Goal: Task Accomplishment & Management: Use online tool/utility

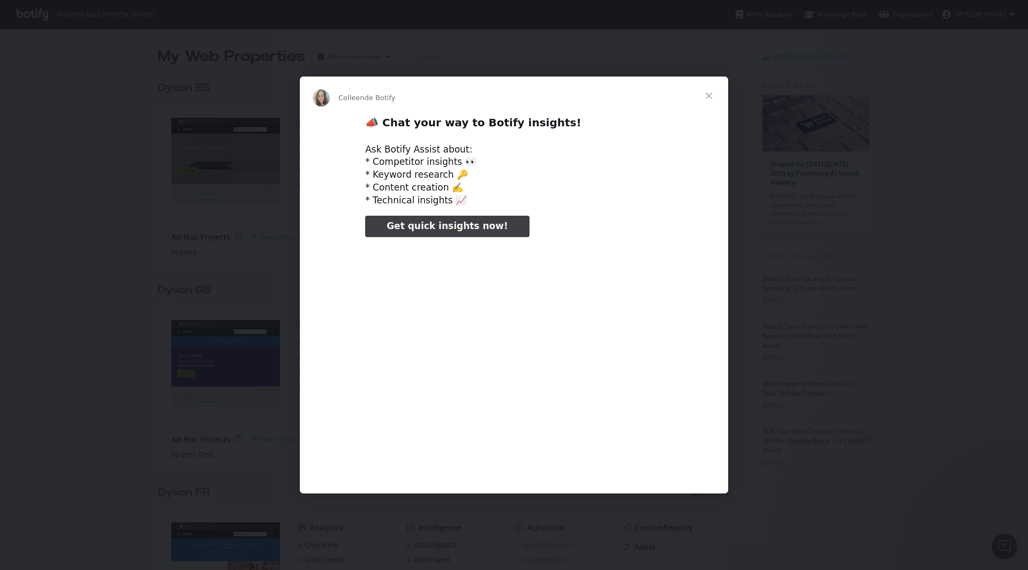
click at [709, 95] on span "Fermer" at bounding box center [709, 96] width 39 height 39
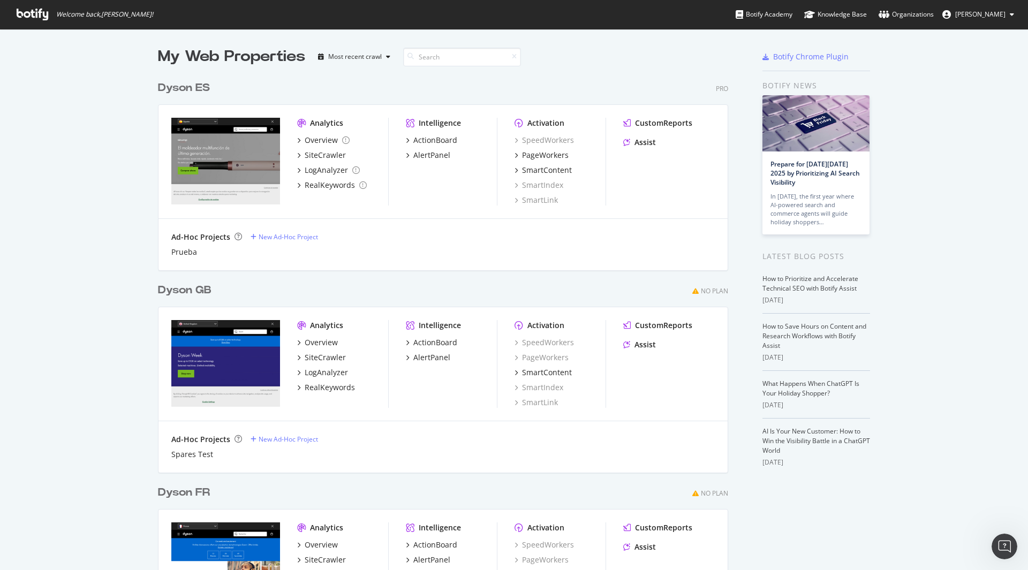
click at [247, 141] on img "grid" at bounding box center [225, 161] width 109 height 87
click at [321, 142] on div "Overview" at bounding box center [321, 140] width 33 height 11
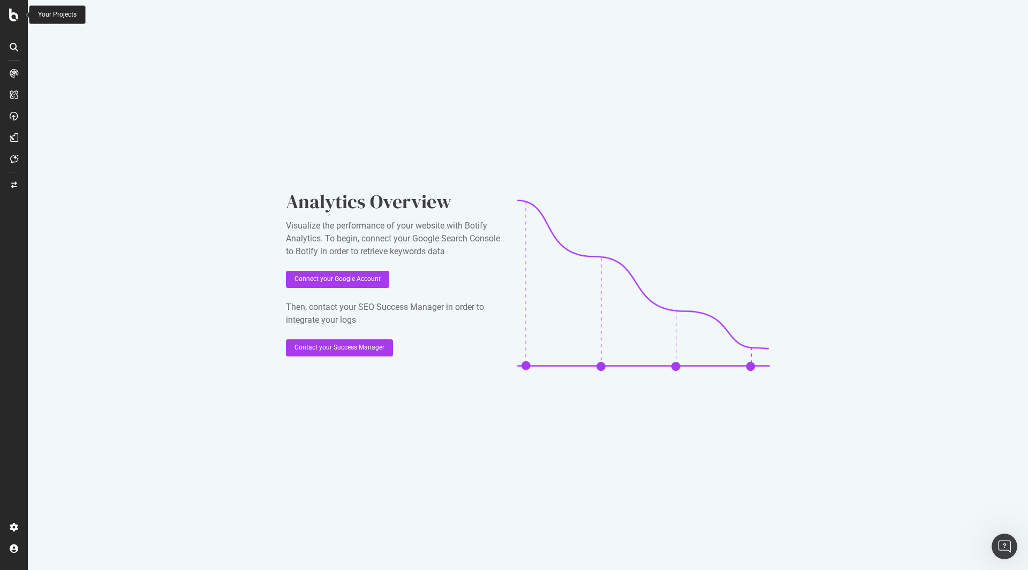
click at [3, 13] on div at bounding box center [14, 15] width 26 height 13
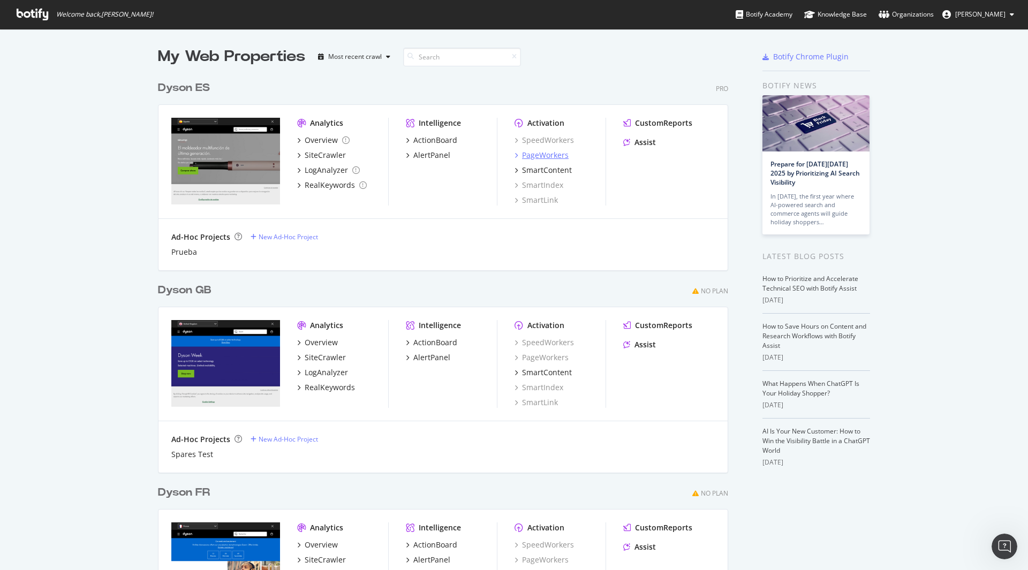
click at [548, 157] on div "PageWorkers" at bounding box center [545, 155] width 47 height 11
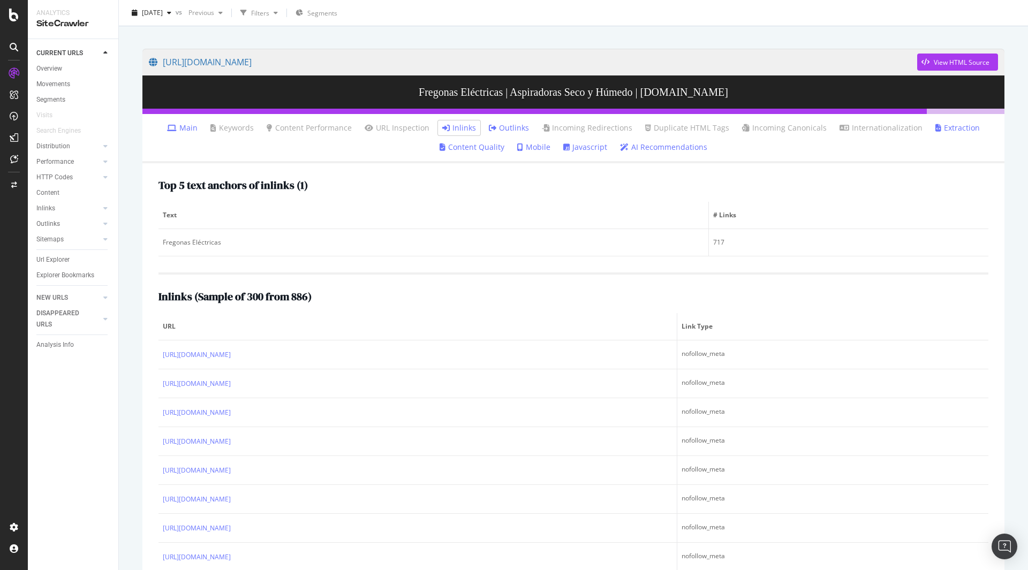
scroll to position [89, 0]
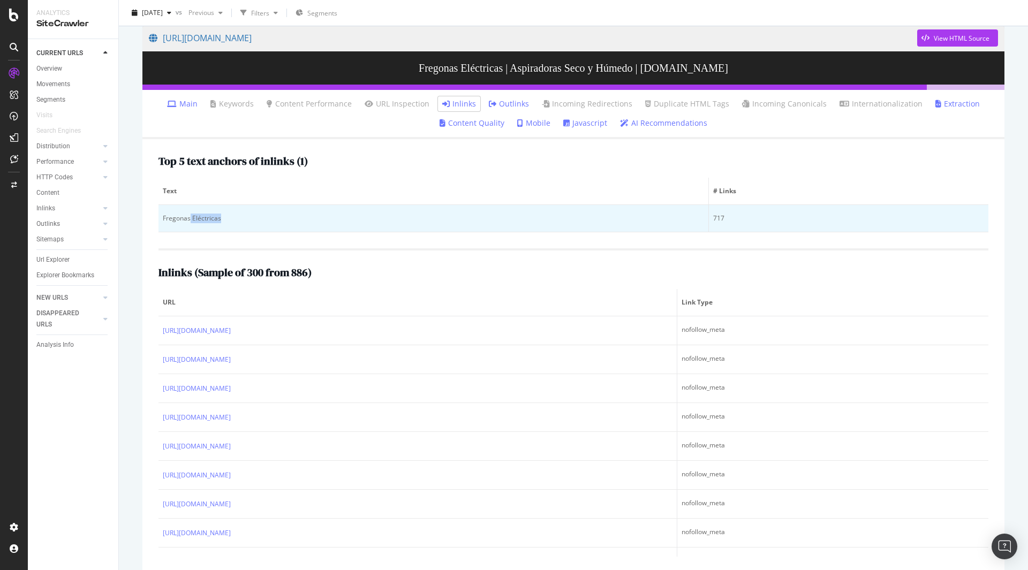
drag, startPoint x: 228, startPoint y: 216, endPoint x: 190, endPoint y: 217, distance: 38.0
click at [190, 217] on div "Fregonas Eléctricas" at bounding box center [433, 219] width 541 height 10
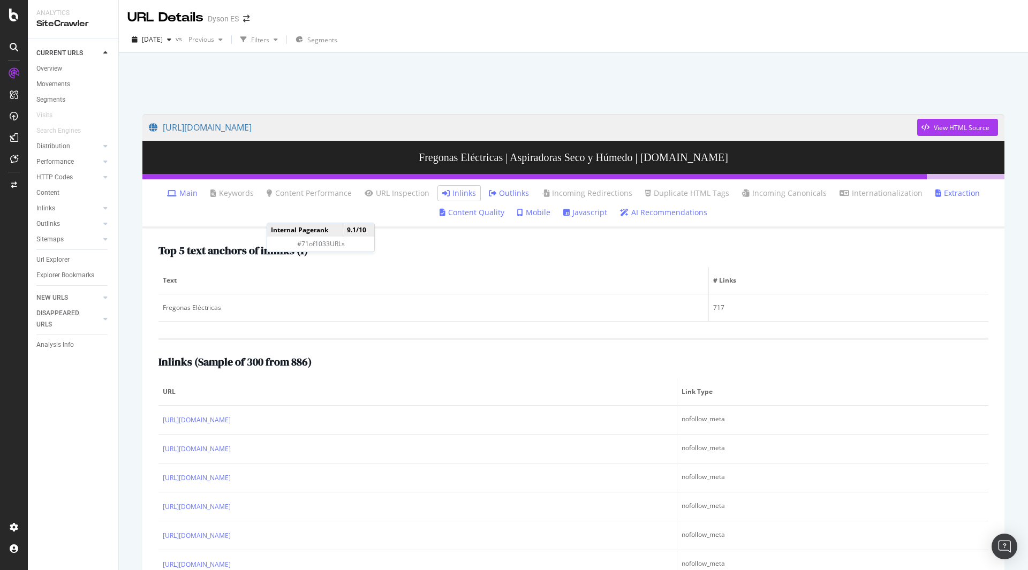
scroll to position [103, 0]
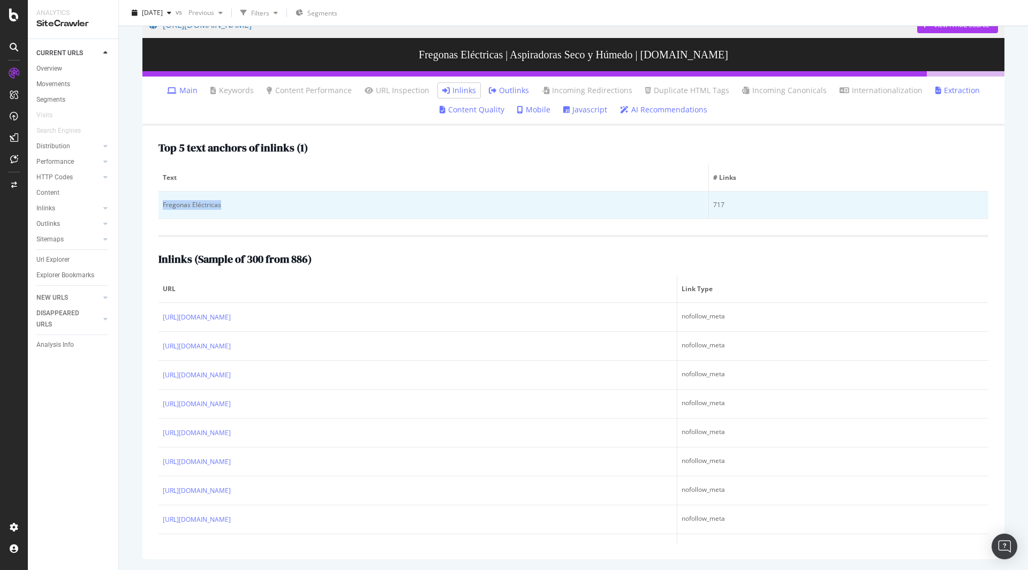
drag, startPoint x: 231, startPoint y: 204, endPoint x: 163, endPoint y: 209, distance: 68.7
click at [163, 209] on div "Fregonas Eléctricas" at bounding box center [433, 205] width 541 height 10
click at [165, 207] on div "Fregonas Eléctricas" at bounding box center [433, 205] width 541 height 10
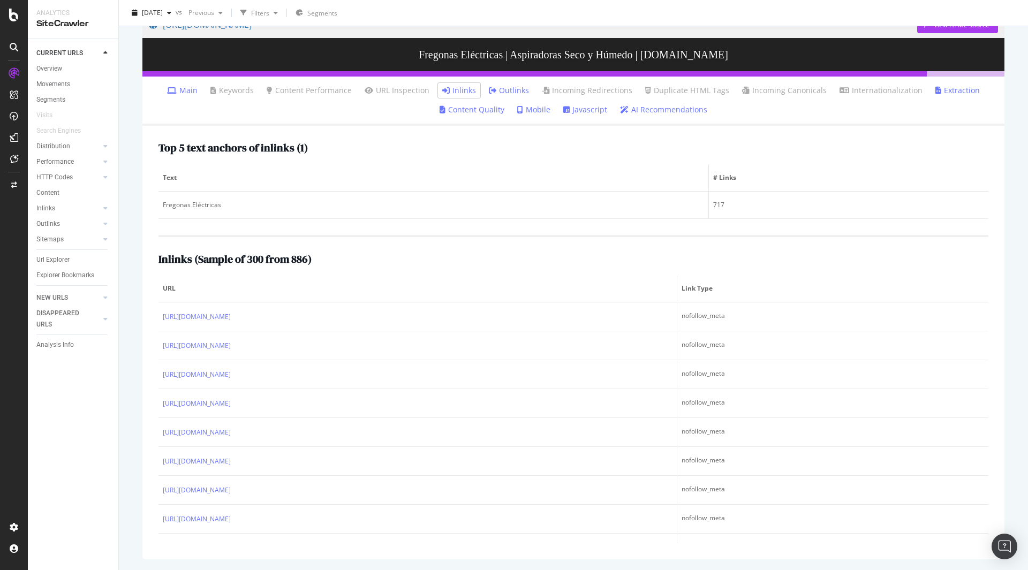
scroll to position [0, 0]
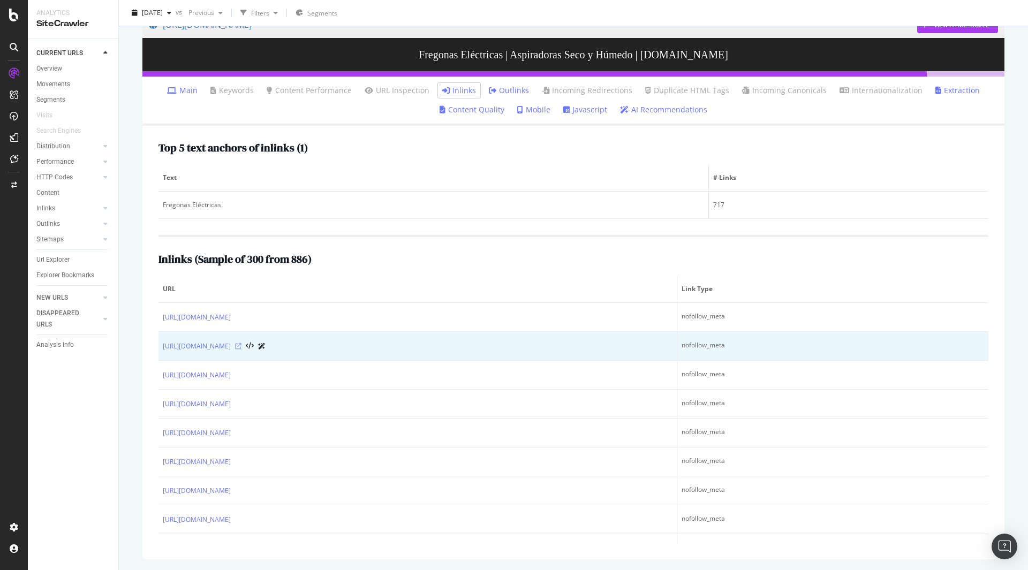
click at [242, 347] on icon at bounding box center [238, 346] width 6 height 6
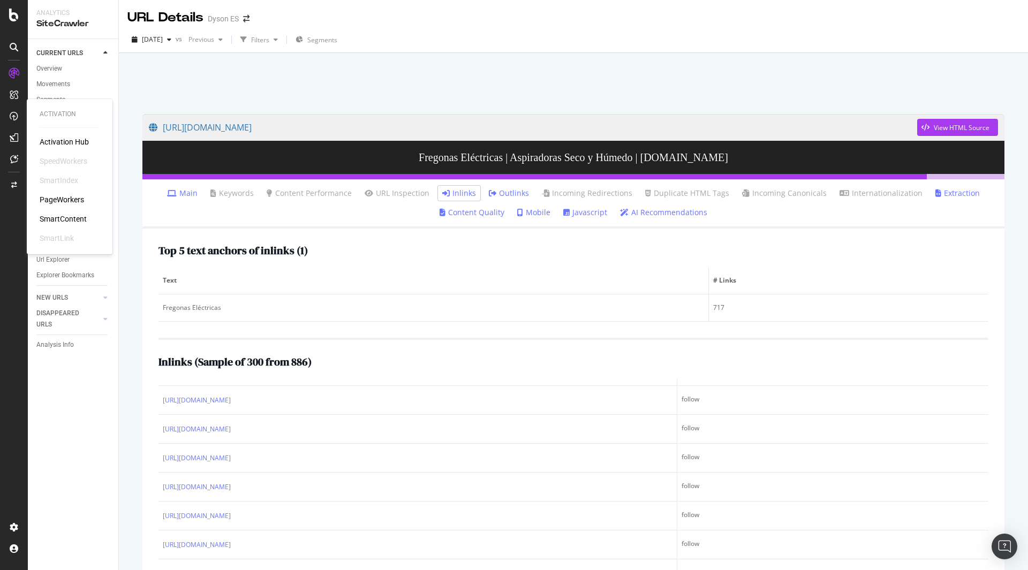
click at [69, 201] on div "PageWorkers" at bounding box center [62, 199] width 44 height 11
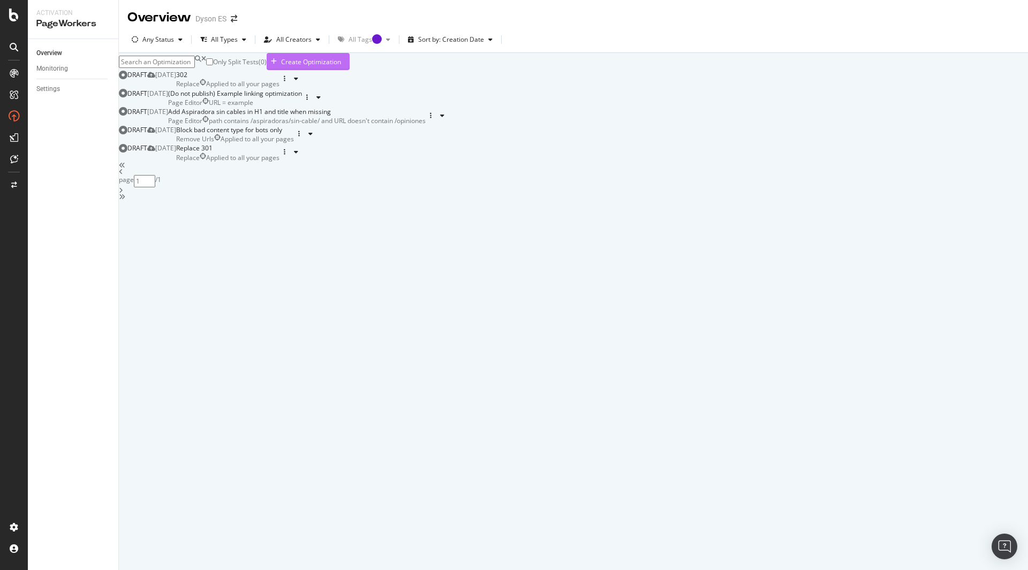
click at [341, 66] on div "Create Optimization" at bounding box center [311, 61] width 60 height 9
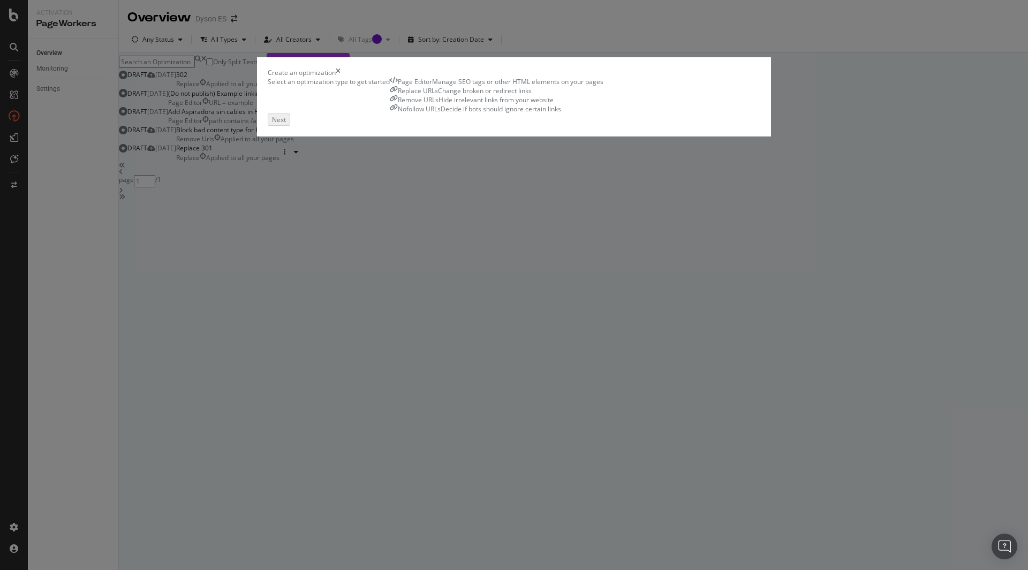
click at [432, 86] on div "Manage SEO tags or other HTML elements on your pages" at bounding box center [517, 81] width 171 height 9
click at [285, 123] on div "Next" at bounding box center [278, 118] width 14 height 9
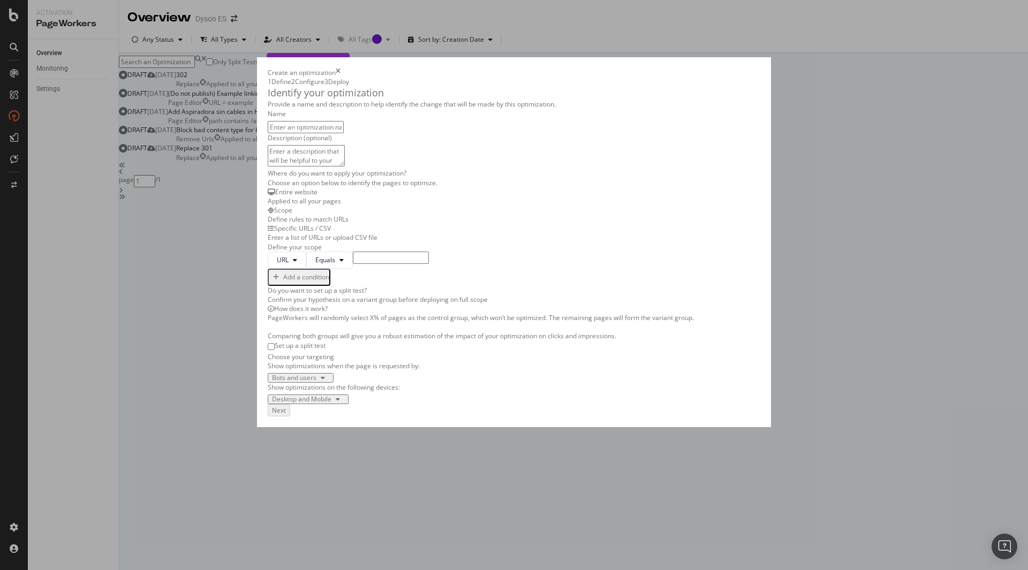
paste input "aspiradoras/aspiradora-fregona"
click at [268, 133] on input "aspiradoras/aspiradora-fregona" at bounding box center [306, 127] width 76 height 12
click at [344, 133] on input "Remove aspiradoras/aspiradora-fregona" at bounding box center [306, 127] width 76 height 12
type input "Remove aspiradoras/aspiradora-fregona template / BOTS ONLY"
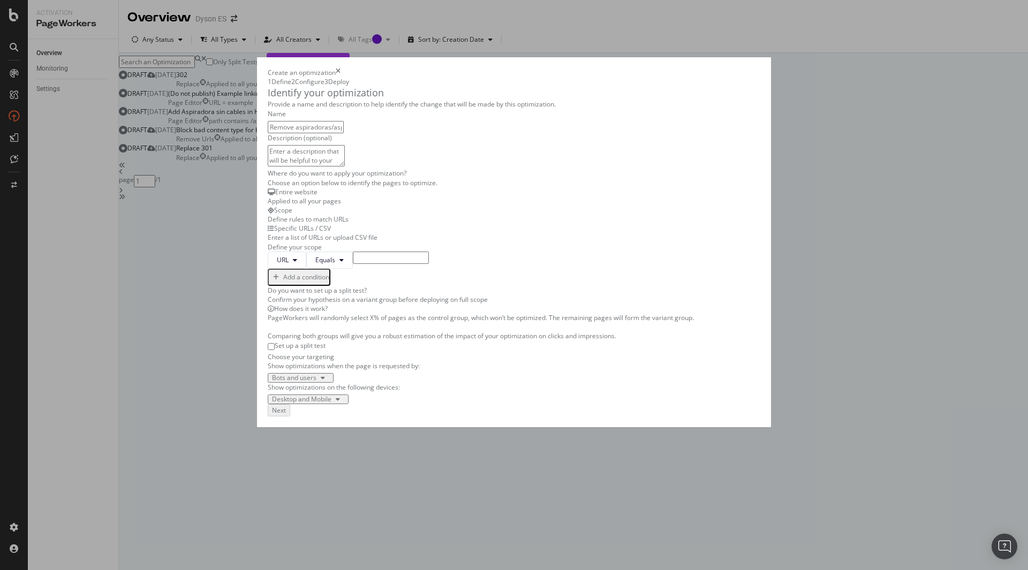
drag, startPoint x: 607, startPoint y: 191, endPoint x: 631, endPoint y: 191, distance: 24.6
click at [607, 191] on div "Provide a name and description to help identify the change that will be made by…" at bounding box center [514, 252] width 493 height 305
click at [268, 206] on div "Entire website Applied to all your pages" at bounding box center [514, 196] width 493 height 18
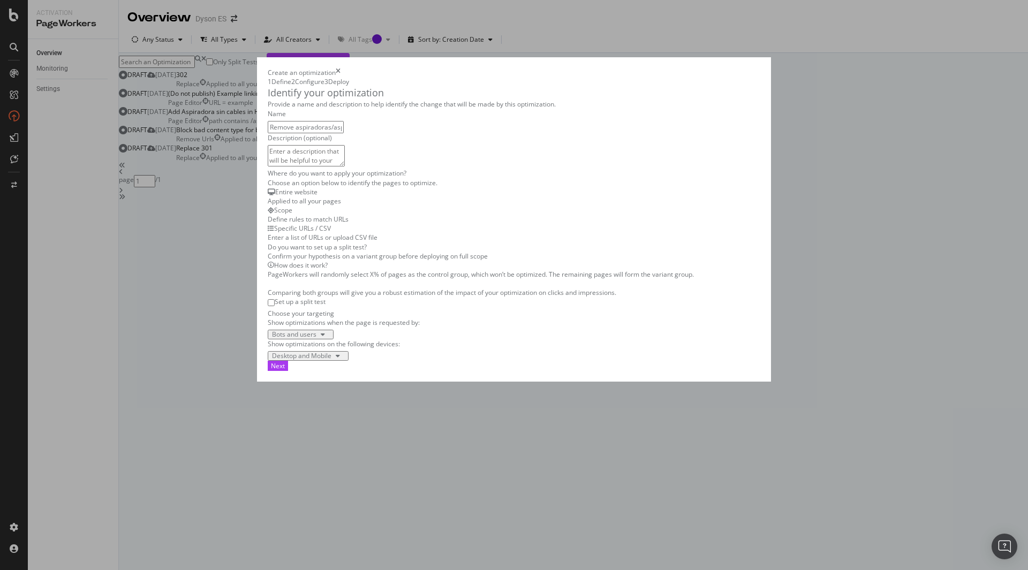
scroll to position [82, 0]
click at [317, 338] on div "modal" at bounding box center [323, 335] width 13 height 6
click at [227, 483] on div "Bots only" at bounding box center [215, 478] width 44 height 9
click at [288, 371] on button "Next" at bounding box center [278, 366] width 20 height 10
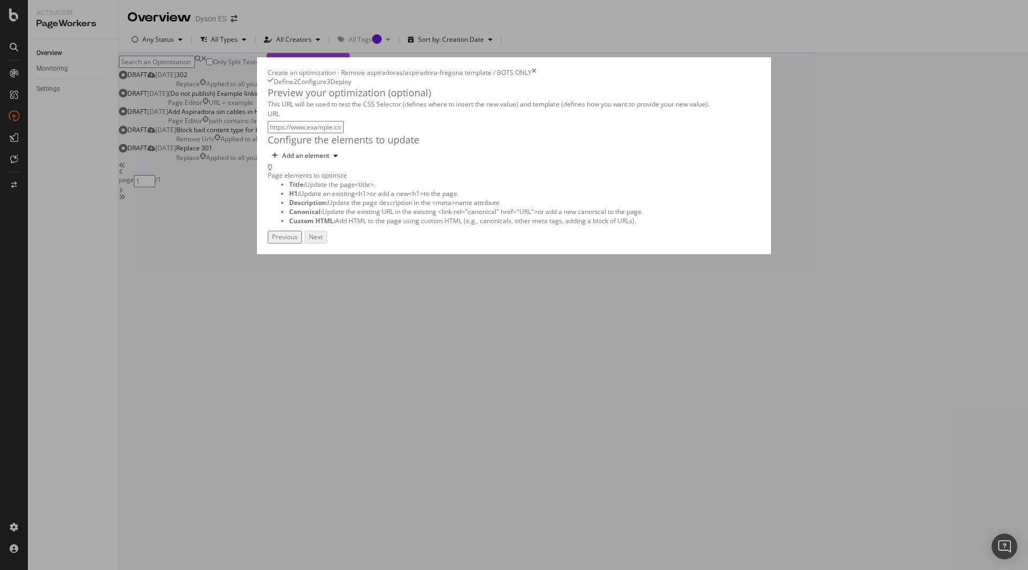
scroll to position [0, 0]
click at [282, 159] on div "Add an element" at bounding box center [305, 156] width 47 height 6
click at [240, 290] on div "Custom HTML" at bounding box center [219, 285] width 42 height 9
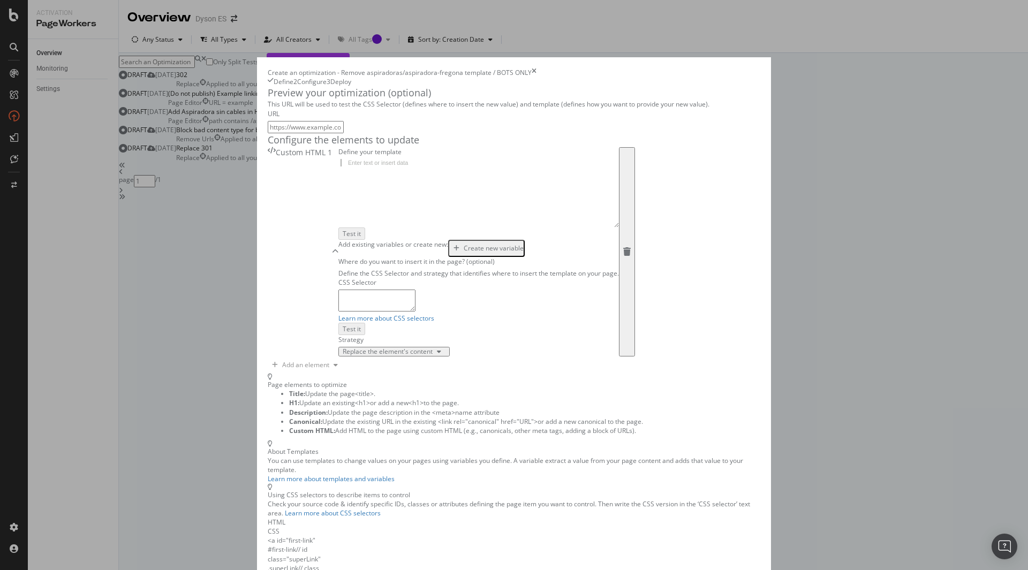
click at [338, 242] on div "modal" at bounding box center [478, 200] width 281 height 82
click at [338, 311] on textarea "modal" at bounding box center [376, 300] width 77 height 21
paste textarea "#primary-nav > div.global-hamburger__block > div > div > ul > li:nth-child(2) >…"
type textarea "#primary-nav > div.global-hamburger__block > div > div > ul > li:nth-child(2) >…"
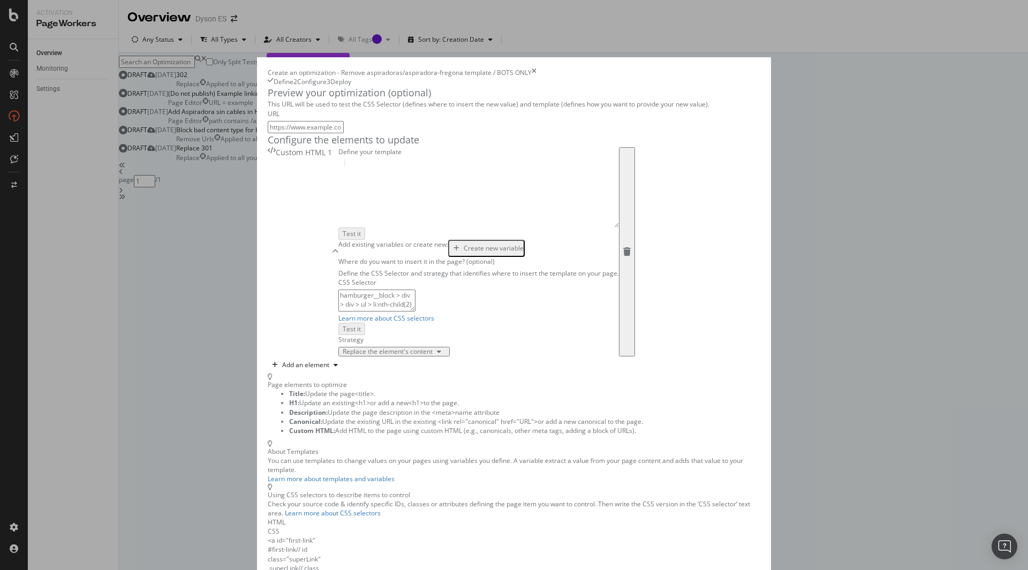
scroll to position [0, 0]
click at [280, 133] on input "modal" at bounding box center [306, 127] width 76 height 12
paste input "https://www.dyson.es/aspiradoras/ayuda-para-elegir/herramienta"
type input "https://www.dyson.es/aspiradoras/ayuda-para-elegir/herramienta"
click at [257, 183] on div "Create an optimization - Remove aspiradoras/aspiradora-fregona template / BOTS …" at bounding box center [514, 340] width 514 height 567
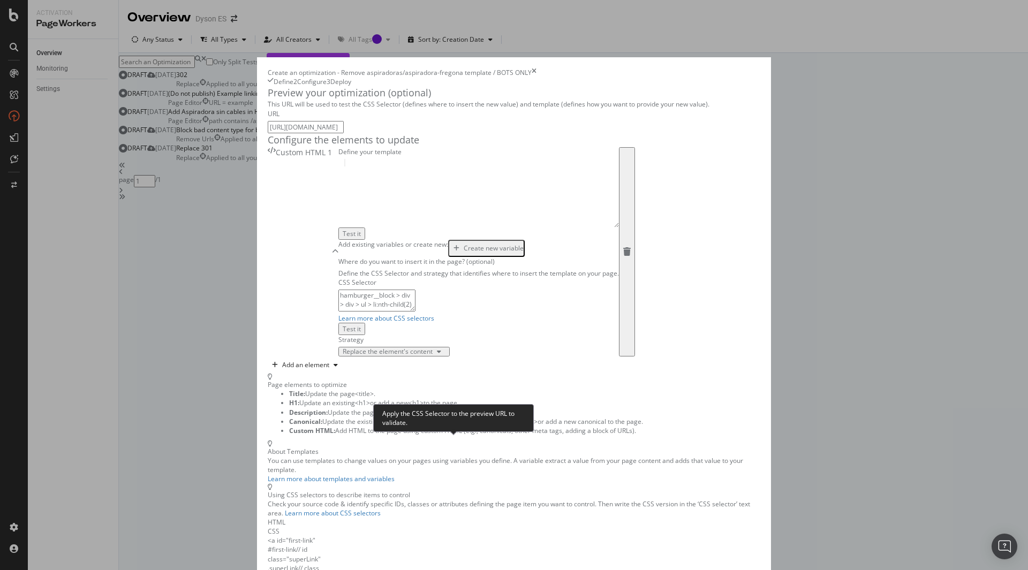
click at [361, 334] on div "Test it" at bounding box center [352, 329] width 18 height 9
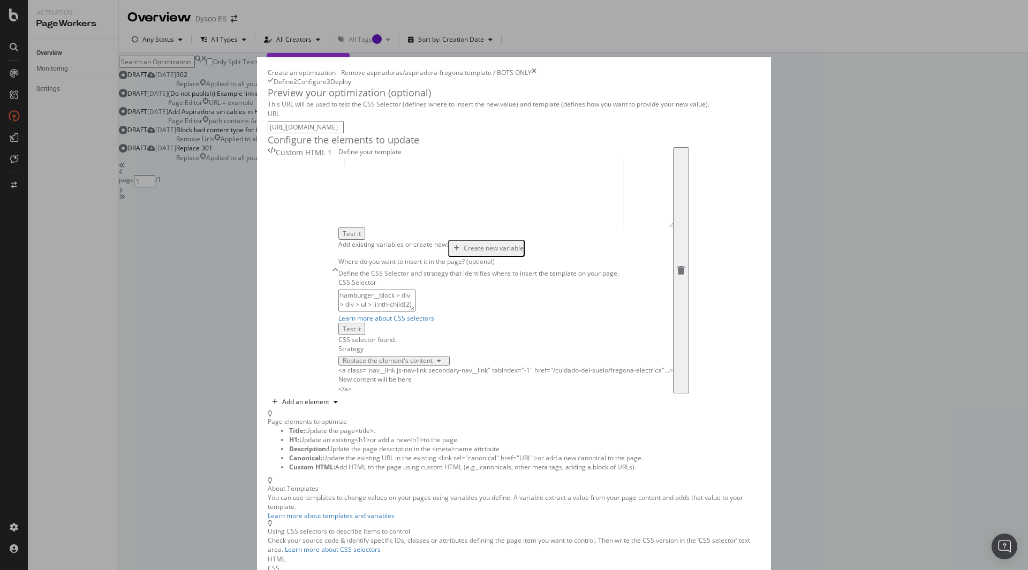
scroll to position [117, 0]
click at [343, 364] on div "Replace the element's content" at bounding box center [388, 361] width 90 height 6
click at [289, 460] on div "Replace the element entirely" at bounding box center [260, 455] width 107 height 9
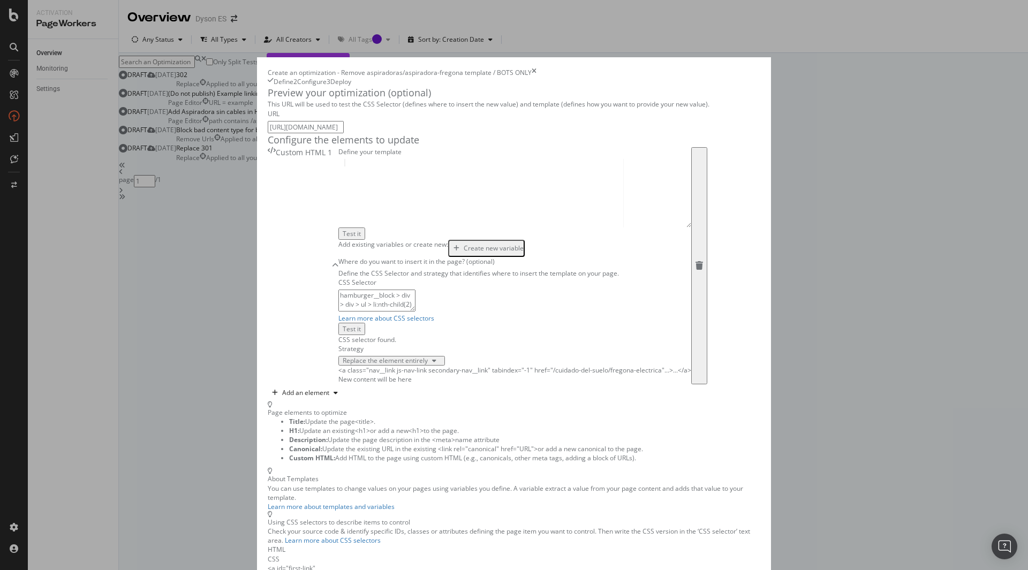
scroll to position [108, 0]
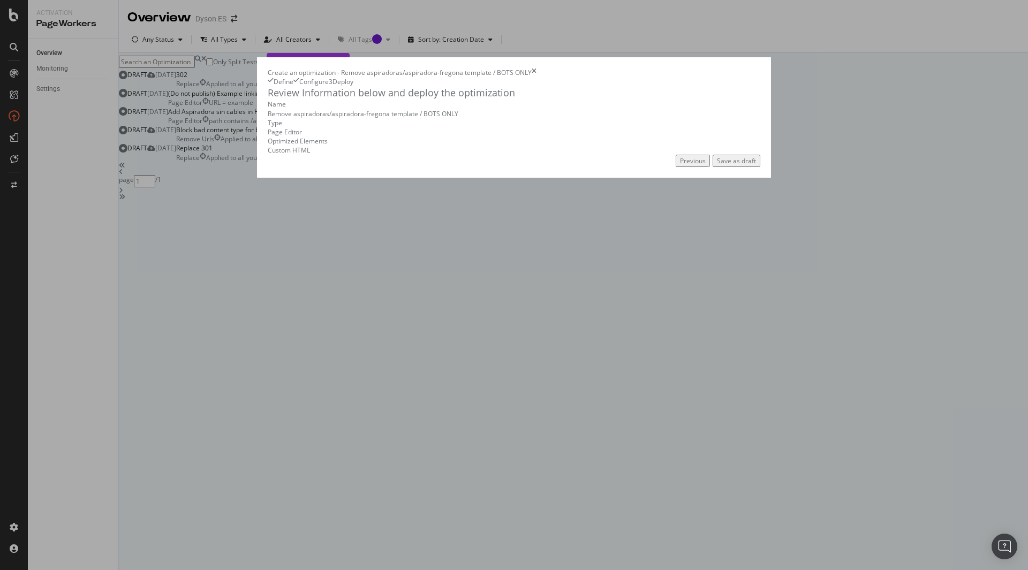
click at [756, 165] on div "Save as draft" at bounding box center [736, 160] width 39 height 9
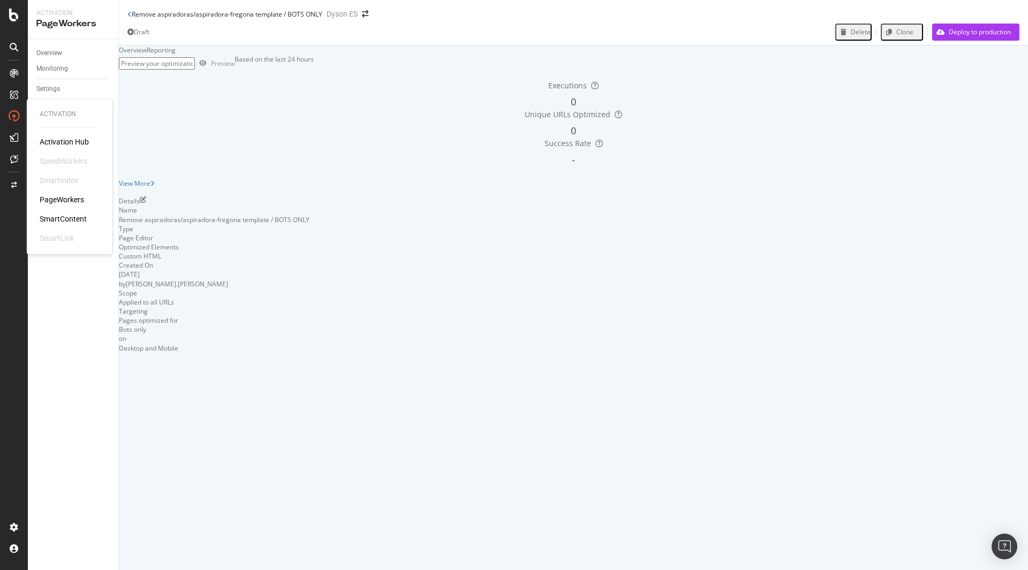
click at [62, 200] on div "PageWorkers" at bounding box center [62, 199] width 44 height 11
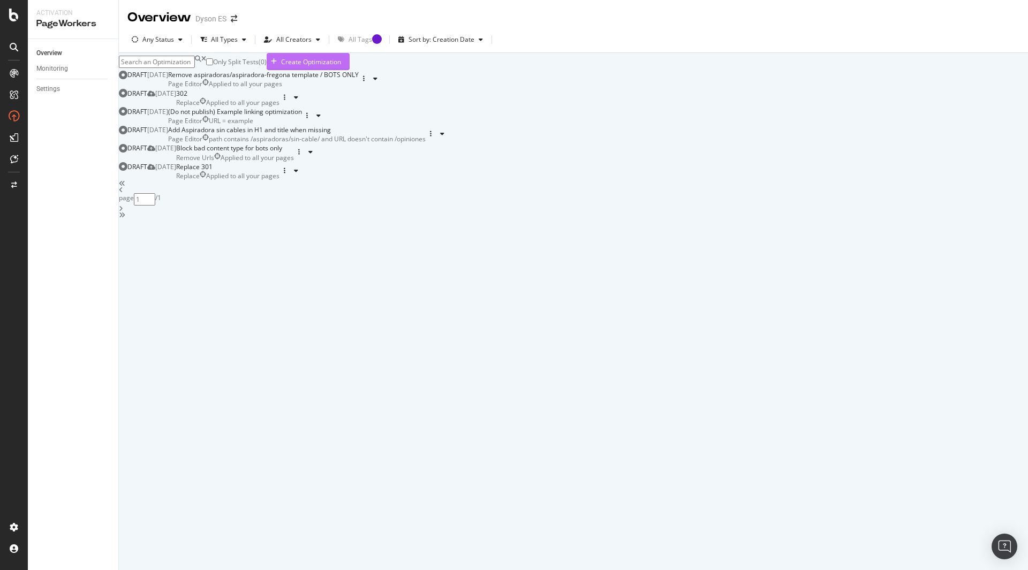
click at [341, 66] on div "Create Optimization" at bounding box center [311, 61] width 60 height 9
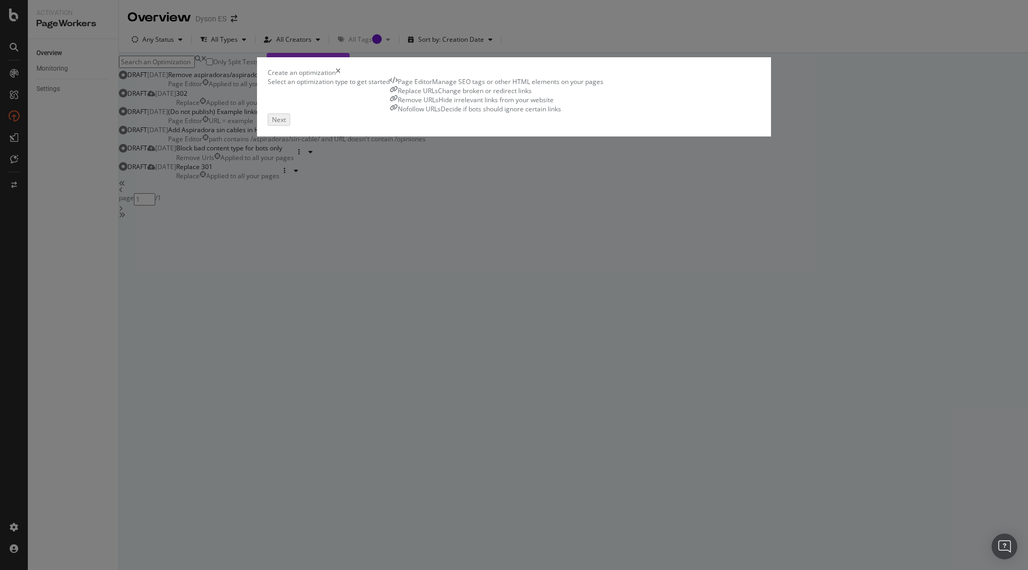
click at [432, 86] on div "Manage SEO tags or other HTML elements on your pages" at bounding box center [517, 81] width 171 height 9
click at [285, 123] on div "Next" at bounding box center [278, 118] width 14 height 9
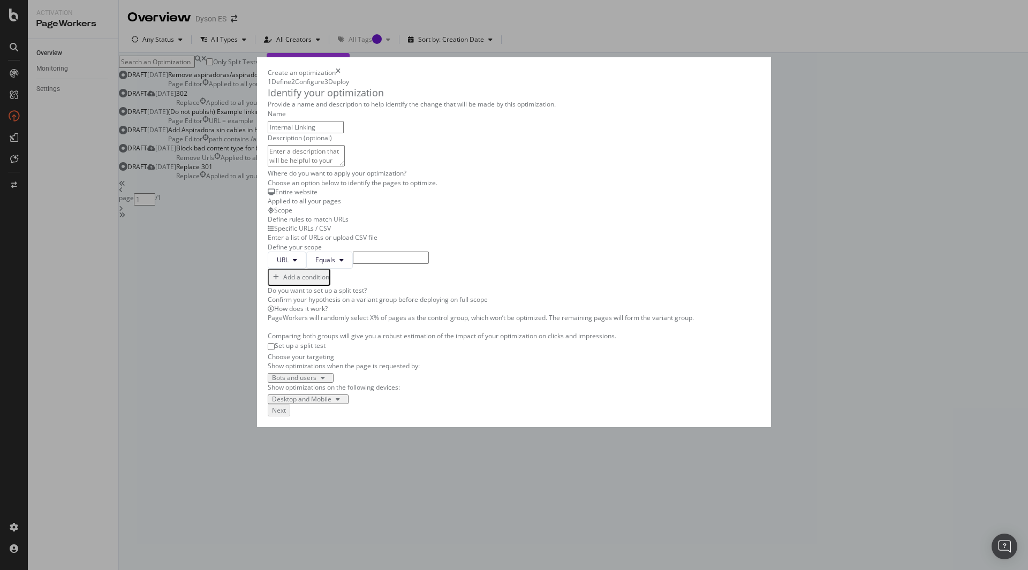
click at [318, 133] on input "Internal Linking" at bounding box center [306, 127] width 76 height 12
paste input "Fregonas Eléctricas"
type input "Internal Linking Fregonas Eléctricas"
drag, startPoint x: 705, startPoint y: 174, endPoint x: 697, endPoint y: 177, distance: 8.7
click at [704, 174] on div "Provide a name and description to help identify the change that will be made by…" at bounding box center [514, 252] width 493 height 305
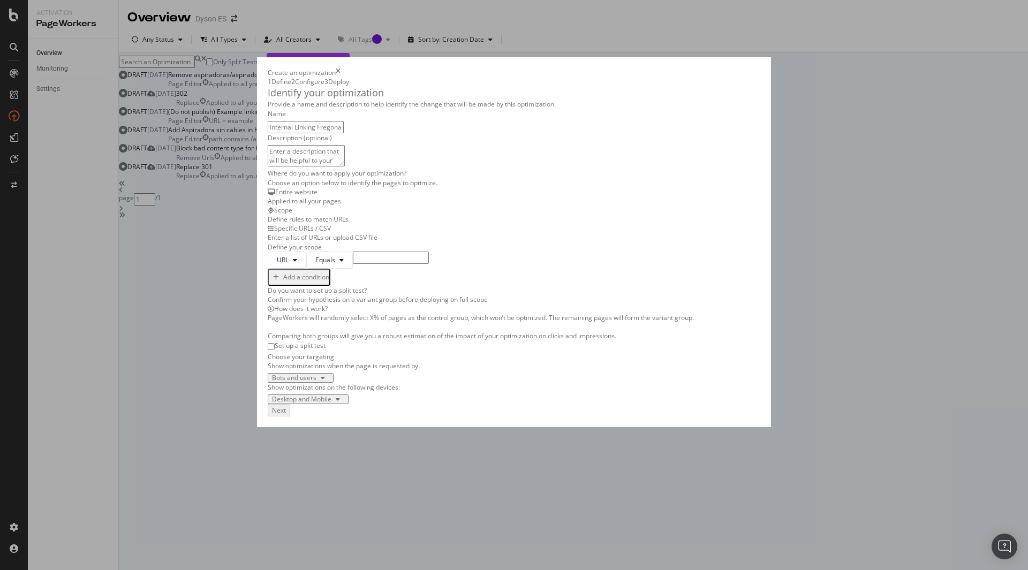
click at [268, 202] on div "Applied to all your pages" at bounding box center [514, 201] width 493 height 9
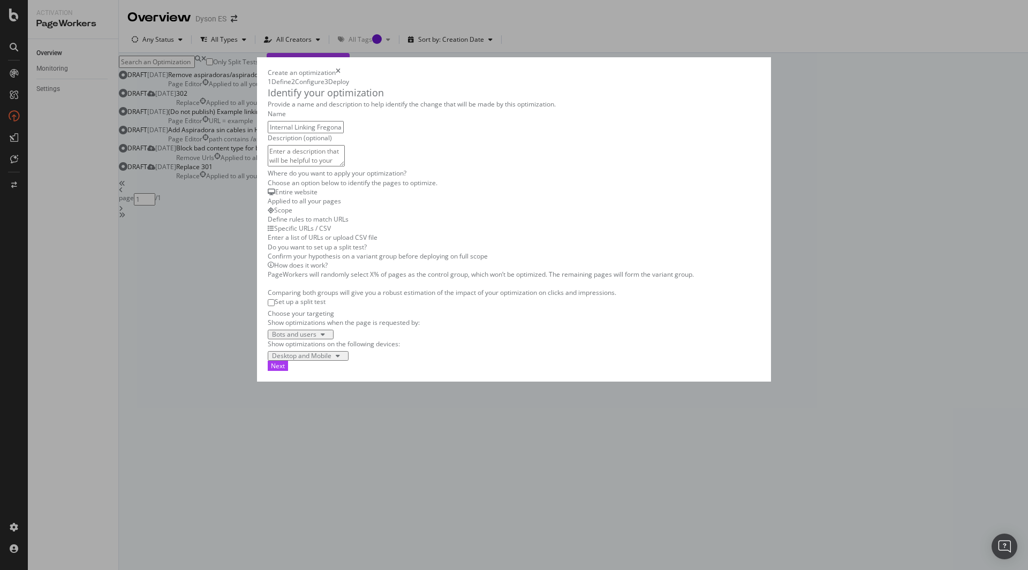
scroll to position [82, 0]
click at [446, 224] on div "Specific URLs / CSV" at bounding box center [514, 228] width 493 height 9
click at [356, 215] on div "Define rules to match URLs" at bounding box center [514, 219] width 493 height 9
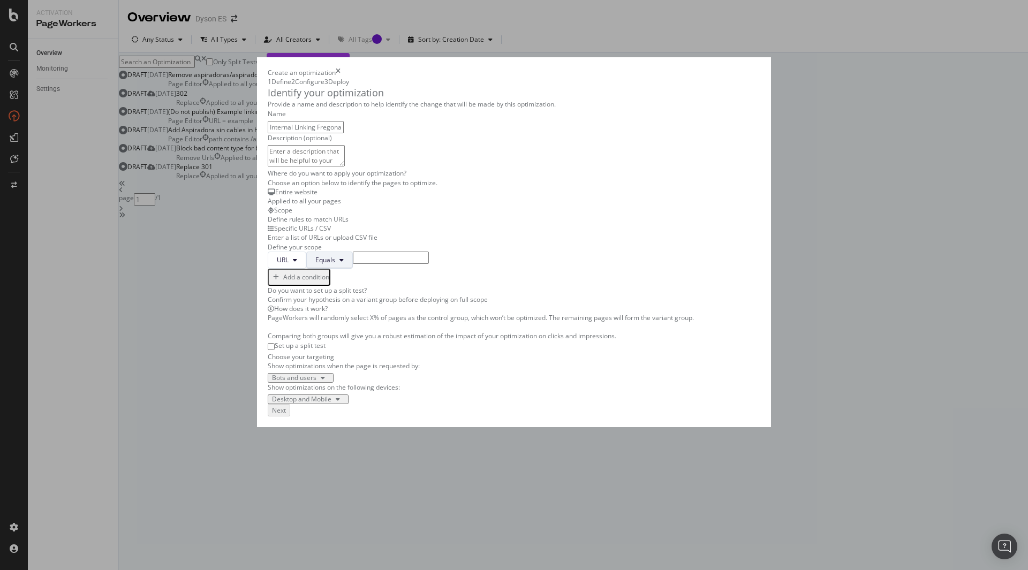
click at [306, 269] on button "Equals" at bounding box center [329, 260] width 47 height 17
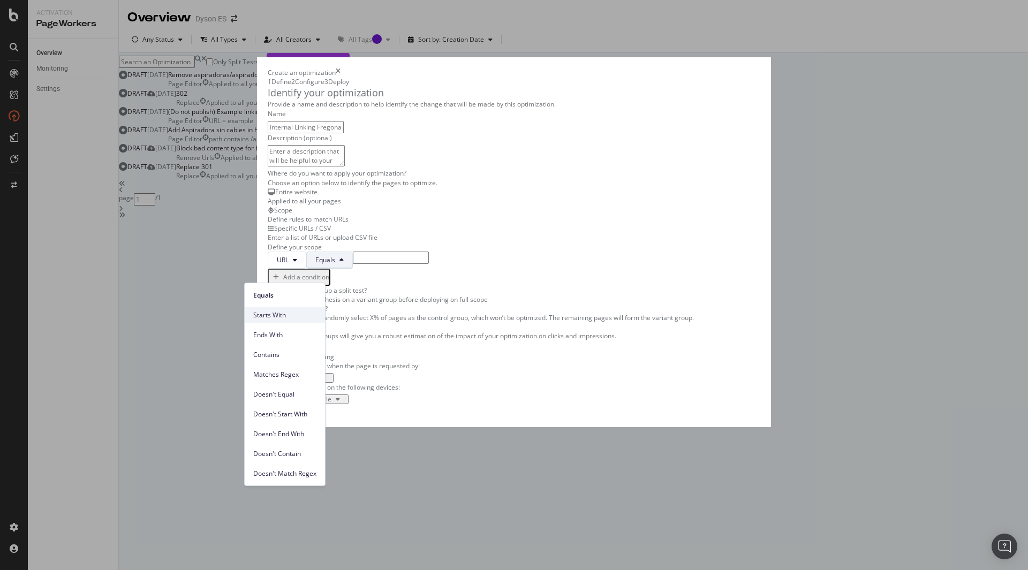
click at [277, 315] on span "Starts With" at bounding box center [284, 316] width 63 height 10
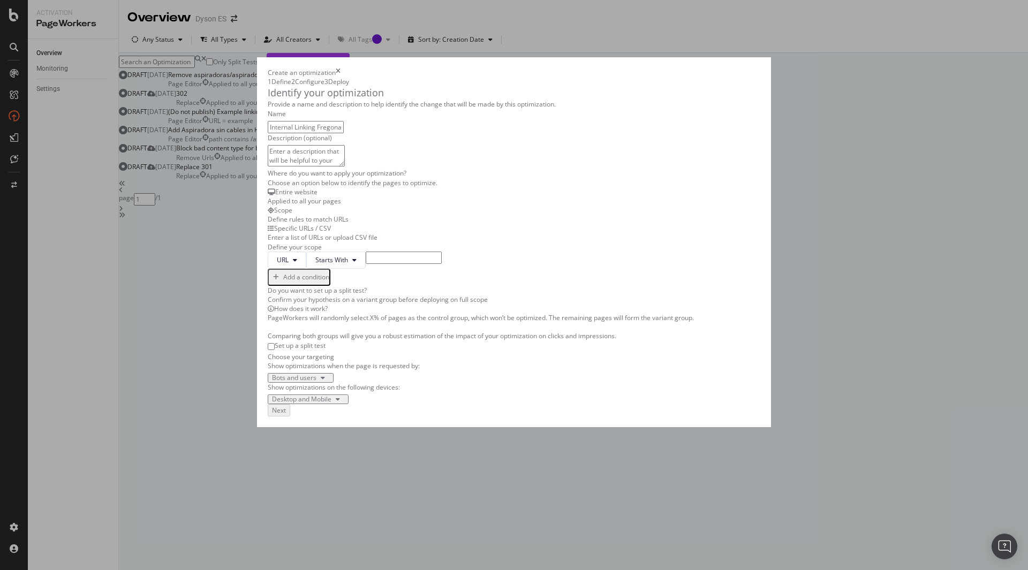
click at [366, 264] on input "modal" at bounding box center [404, 258] width 76 height 12
paste input "https://www.dyson.es/aspiradoras"
click at [366, 264] on input "https://www.dyson.es/aspiradoras" at bounding box center [404, 258] width 76 height 12
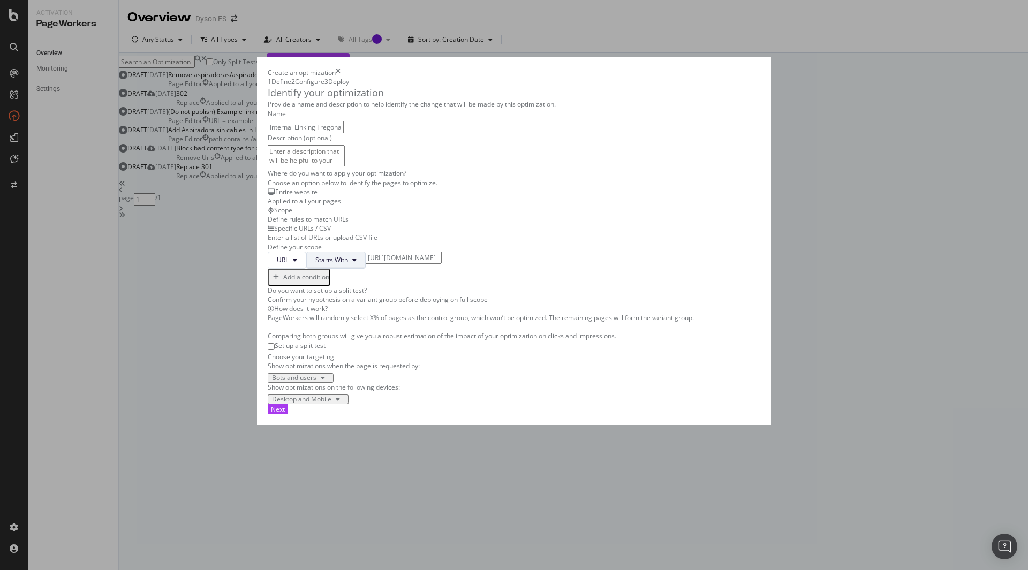
scroll to position [0, 0]
drag, startPoint x: 372, startPoint y: 274, endPoint x: 290, endPoint y: 272, distance: 82.5
click at [290, 269] on div "URL Starts With https://www.dyson.es/aspiradoras" at bounding box center [514, 260] width 493 height 17
click at [315, 265] on span "Starts With" at bounding box center [331, 259] width 33 height 9
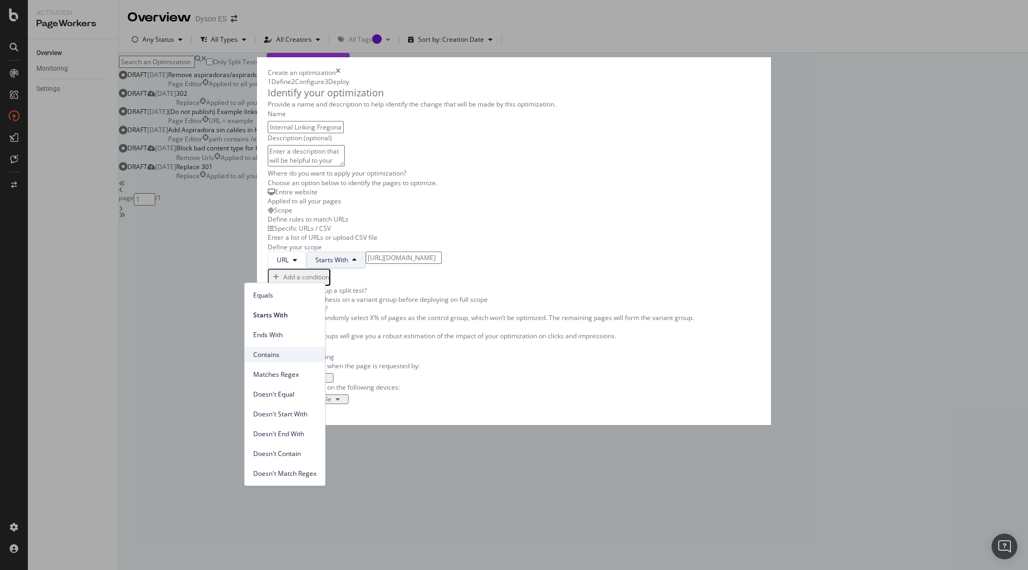
click at [263, 350] on span "Contains" at bounding box center [284, 355] width 63 height 10
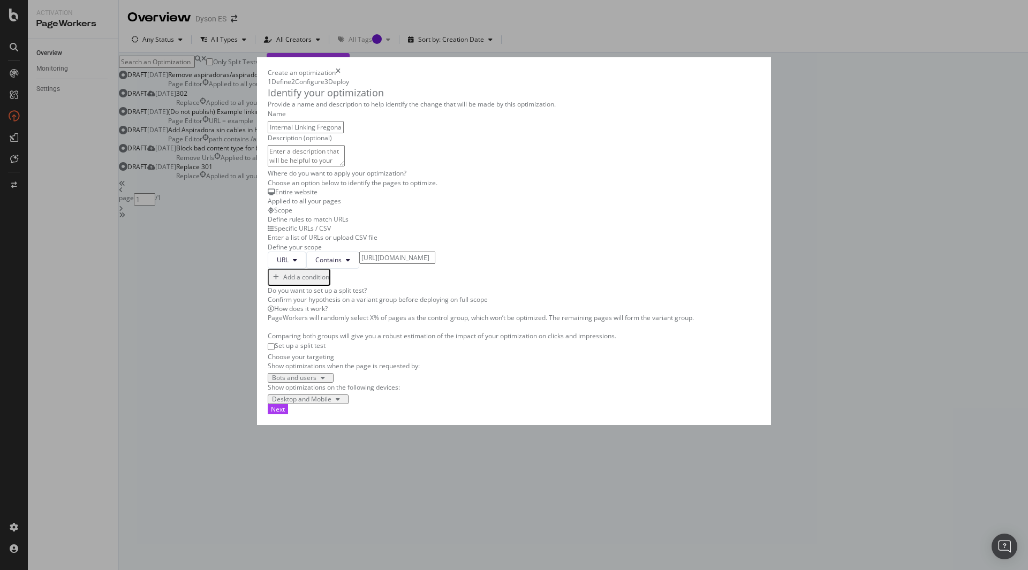
click at [359, 264] on input "https://www.dyson.es/aspiradoras" at bounding box center [397, 258] width 76 height 12
drag, startPoint x: 375, startPoint y: 272, endPoint x: 260, endPoint y: 260, distance: 115.7
click at [268, 260] on div "Provide a name and description to help identify the change that will be made by…" at bounding box center [514, 252] width 493 height 305
drag, startPoint x: 592, startPoint y: 330, endPoint x: 586, endPoint y: 326, distance: 7.6
click at [590, 329] on div "Provide a name and description to help identify the change that will be made by…" at bounding box center [514, 252] width 493 height 305
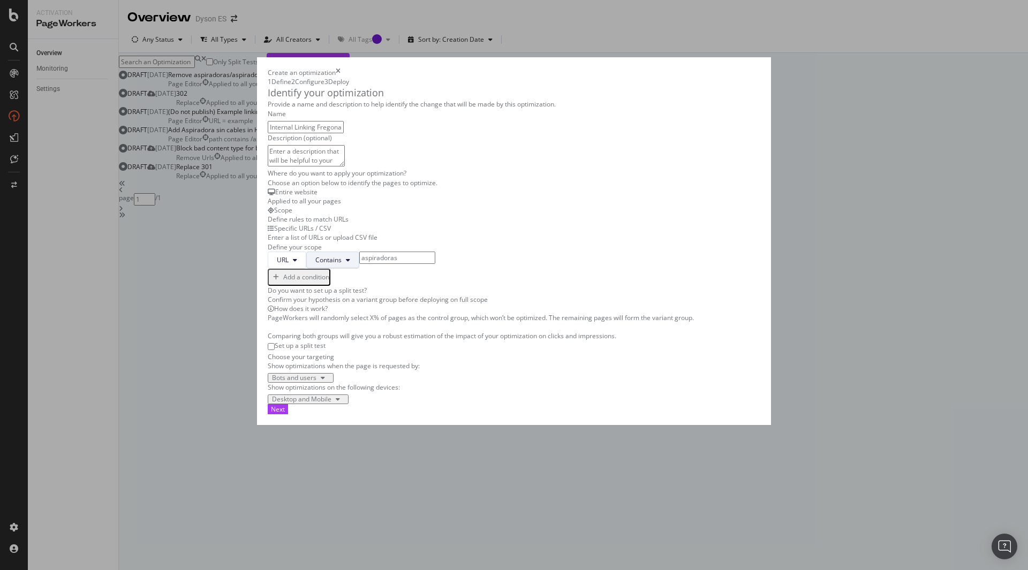
click at [315, 265] on span "Contains" at bounding box center [328, 259] width 26 height 9
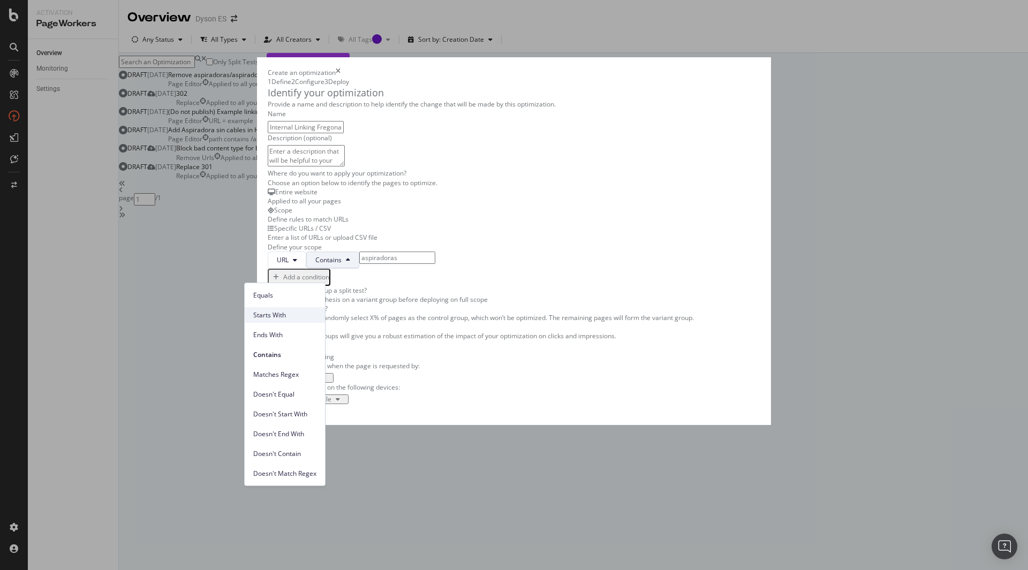
click at [283, 319] on span "Starts With" at bounding box center [284, 316] width 63 height 10
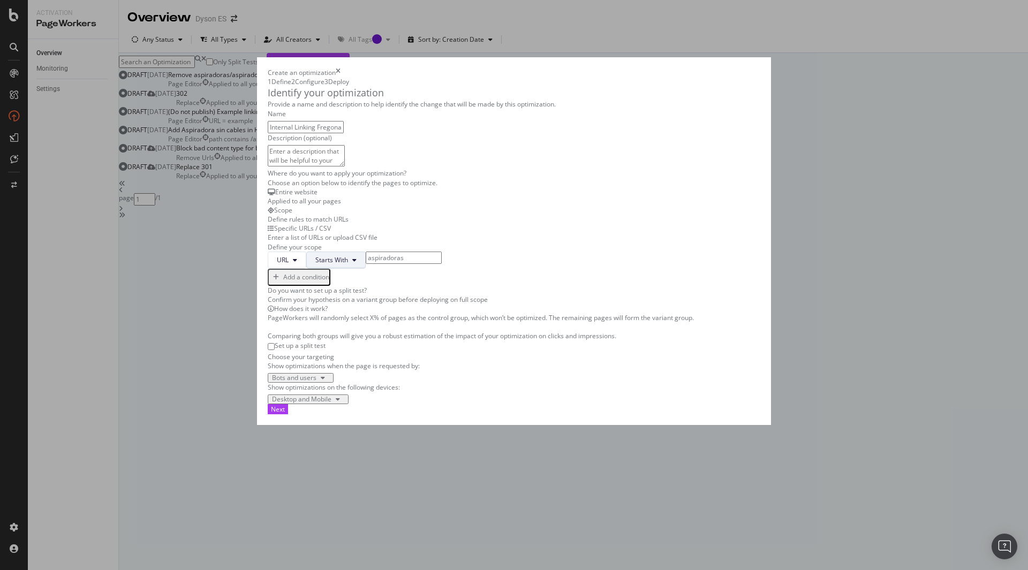
click at [306, 269] on button "Starts With" at bounding box center [335, 260] width 59 height 17
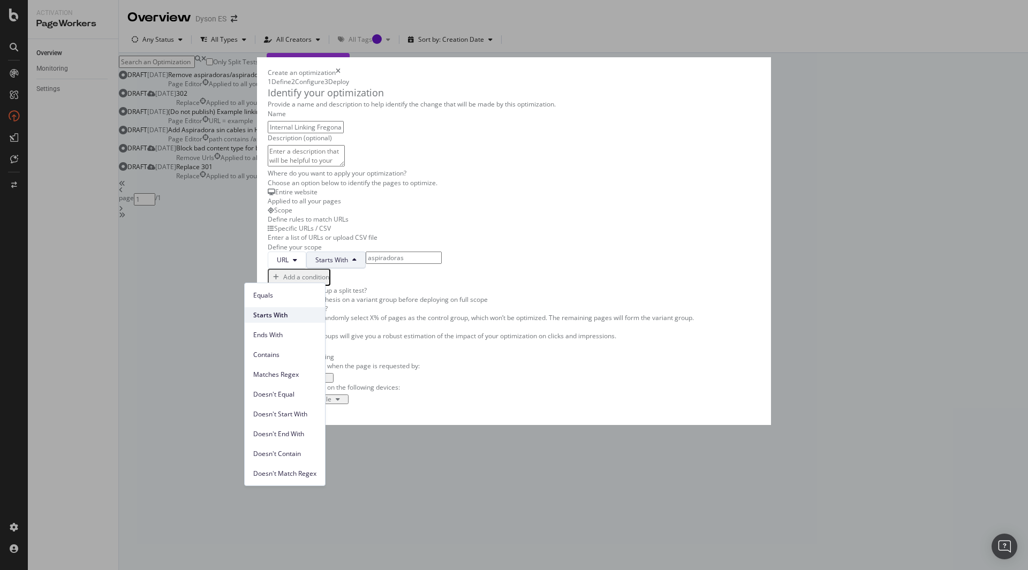
click at [293, 315] on span "Starts With" at bounding box center [284, 316] width 63 height 10
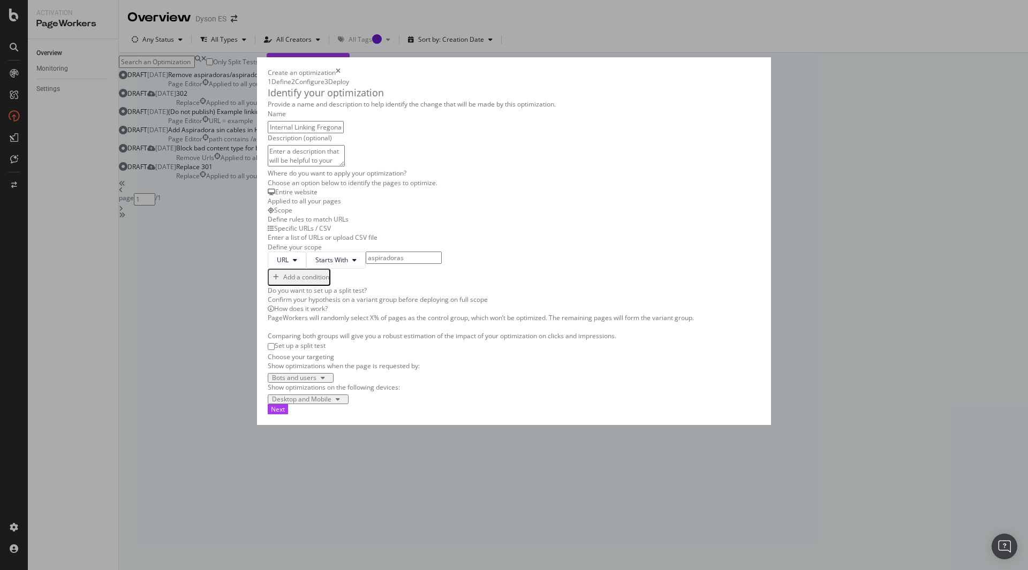
click at [366, 264] on input "aspiradoras" at bounding box center [404, 258] width 76 height 12
click at [548, 279] on div "Provide a name and description to help identify the change that will be made by…" at bounding box center [514, 252] width 493 height 305
click at [394, 264] on input "/aspiradoras" at bounding box center [404, 258] width 76 height 12
click at [390, 264] on input "/aspiradoras" at bounding box center [404, 258] width 76 height 12
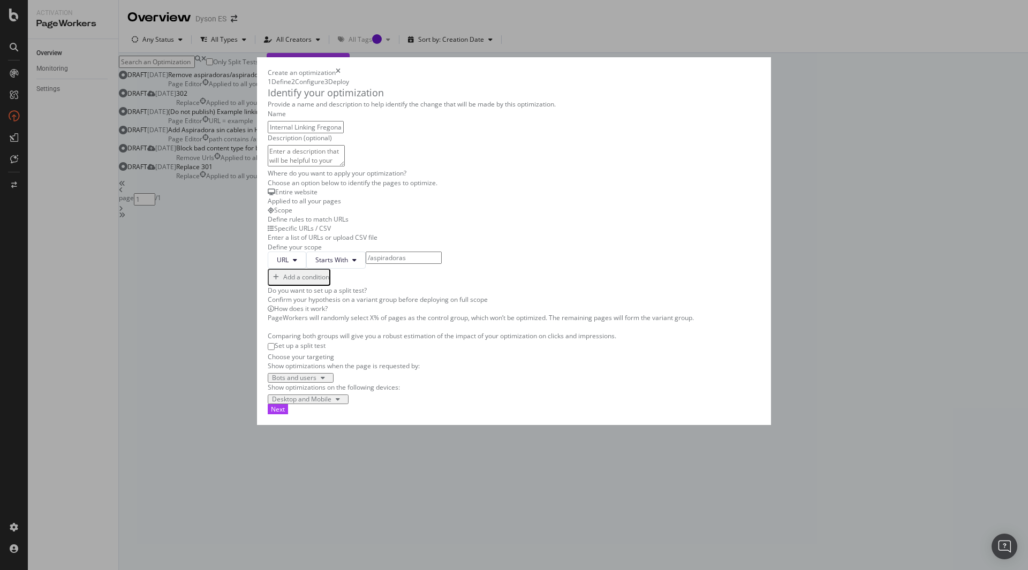
click at [390, 264] on input "/aspiradoras" at bounding box center [404, 258] width 76 height 12
paste input "https://www.dyson.es"
click at [388, 264] on input "https://www.dyson.es/aspiradoras" at bounding box center [404, 258] width 76 height 12
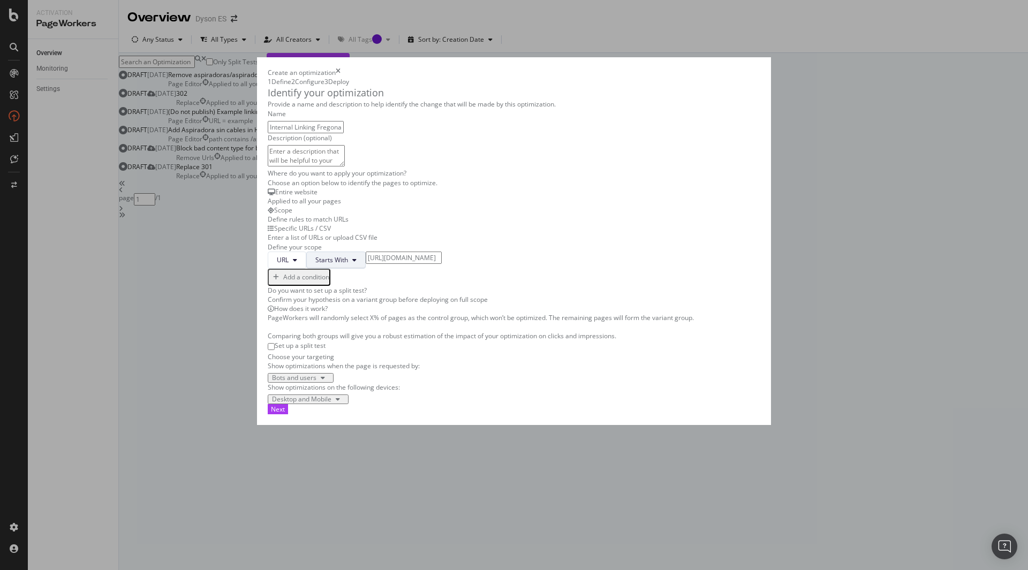
drag, startPoint x: 348, startPoint y: 274, endPoint x: 276, endPoint y: 272, distance: 71.8
click at [276, 269] on div "URL Starts With https://www.dyson.es/aspiradoras" at bounding box center [514, 260] width 493 height 17
type input "dyson.es/aspiradoras"
click at [315, 265] on span "Starts With" at bounding box center [331, 259] width 33 height 9
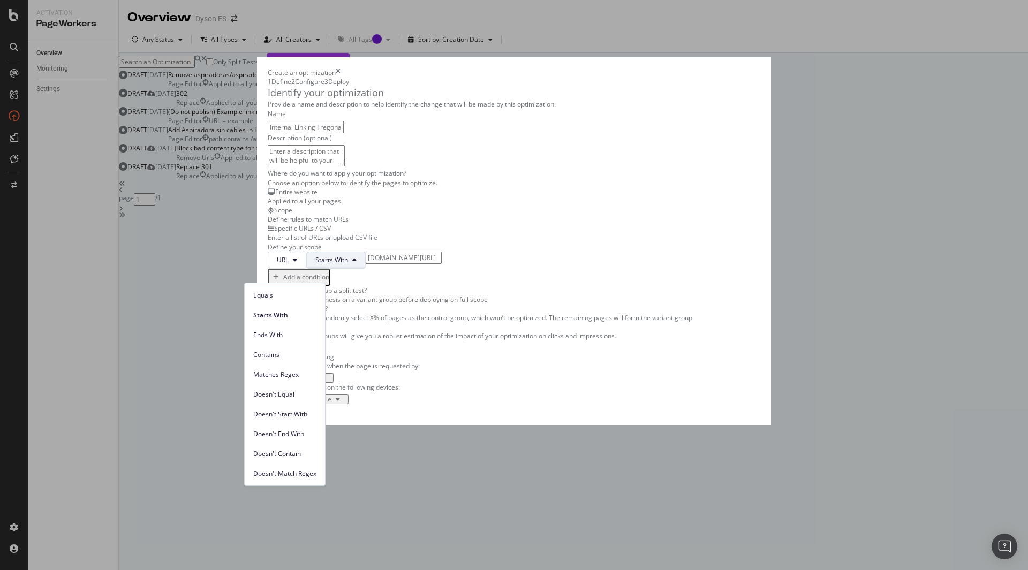
click at [593, 295] on div "Do you want to set up a split test?" at bounding box center [514, 290] width 493 height 9
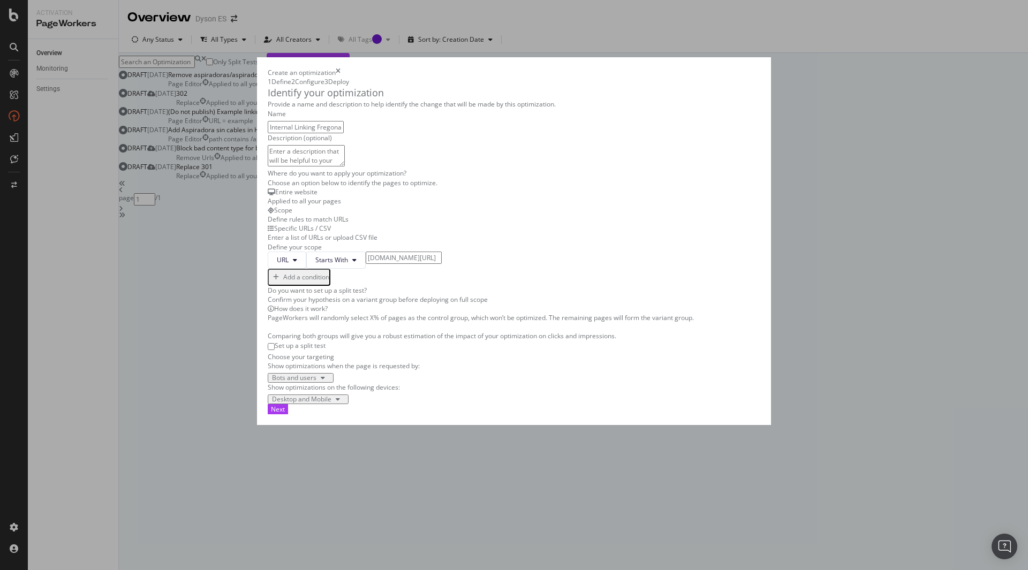
click at [380, 264] on input "dyson.es/aspiradoras" at bounding box center [404, 258] width 76 height 12
drag, startPoint x: 370, startPoint y: 282, endPoint x: 330, endPoint y: 281, distance: 39.1
click at [366, 264] on input "dyson.es/aspiradoras" at bounding box center [404, 258] width 76 height 12
drag, startPoint x: 314, startPoint y: 275, endPoint x: 418, endPoint y: 271, distance: 104.0
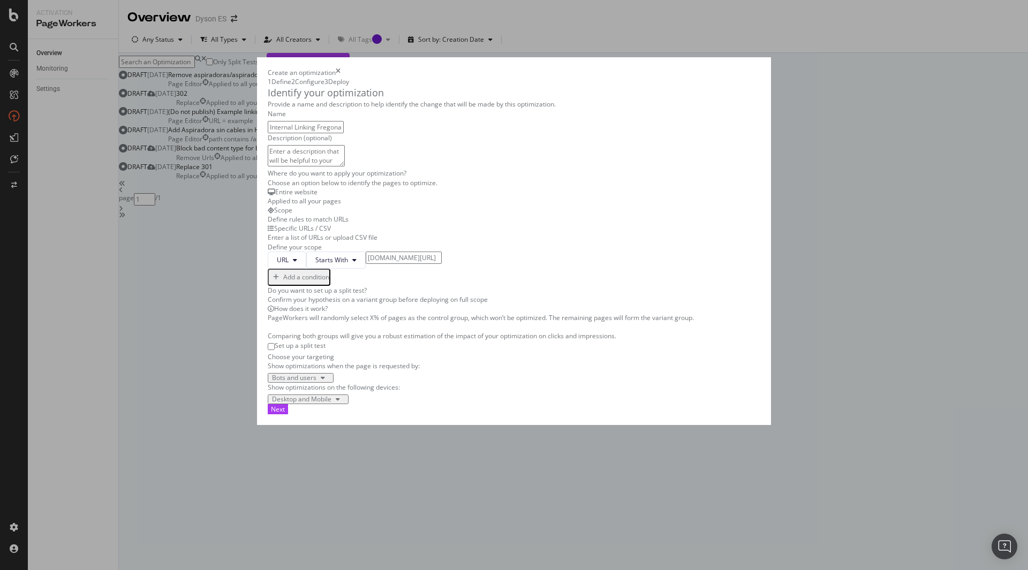
click at [399, 264] on input "dyson.es/aspiradoras" at bounding box center [404, 258] width 76 height 12
click at [416, 279] on div "URL Starts With dyson.es/aspiradoras Add a condition" at bounding box center [514, 269] width 493 height 34
click at [283, 282] on div "Add a condition" at bounding box center [306, 277] width 46 height 9
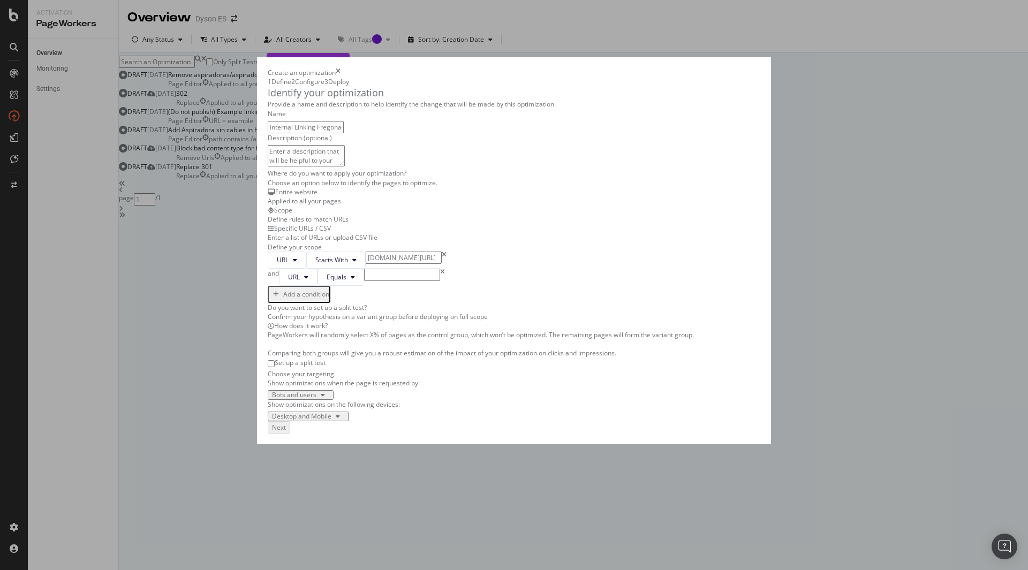
click at [284, 286] on div "and URL Equals" at bounding box center [514, 277] width 493 height 17
click at [318, 286] on button "Equals" at bounding box center [341, 277] width 47 height 17
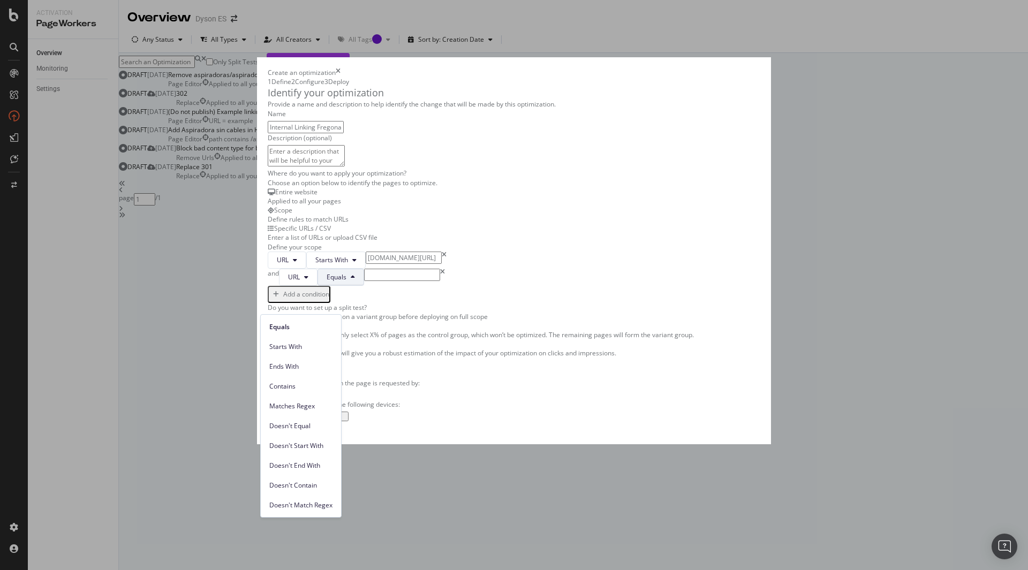
drag, startPoint x: 302, startPoint y: 348, endPoint x: 323, endPoint y: 321, distance: 34.7
click at [302, 345] on span "Starts With" at bounding box center [300, 347] width 63 height 10
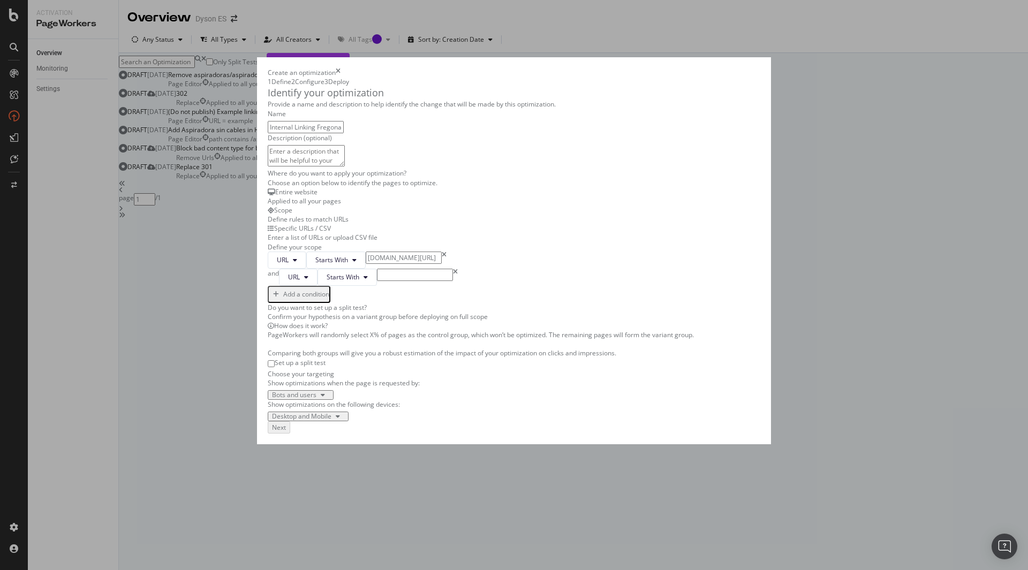
click at [377, 281] on input "modal" at bounding box center [415, 275] width 76 height 12
paste input "https://www.dyson.es/cuidado-del-suelo"
type input "https://www.dyson.es/cuidado-del-suelo"
click at [598, 289] on div "Provide a name and description to help identify the change that will be made by…" at bounding box center [514, 261] width 493 height 322
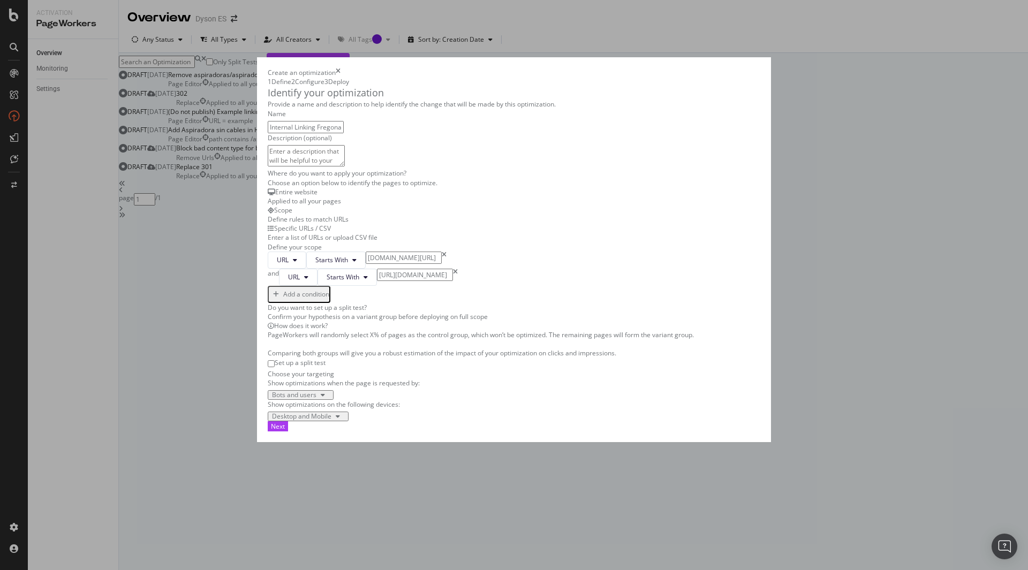
scroll to position [0, 0]
click at [283, 299] on div "Add a condition" at bounding box center [306, 294] width 46 height 9
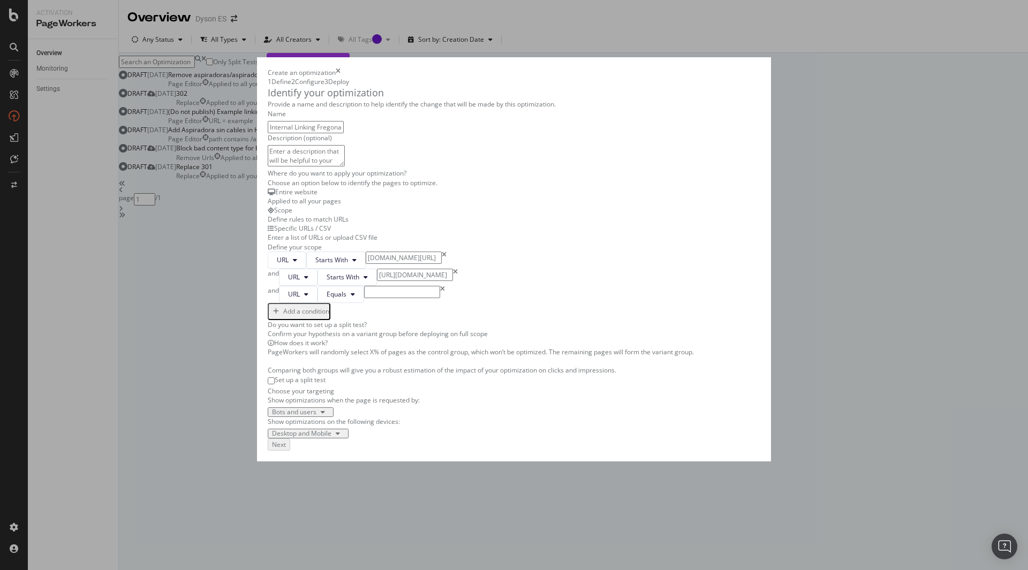
click at [364, 298] on input "modal" at bounding box center [402, 292] width 76 height 12
paste input "cuidado-del-suelo/fregona-electrica"
click at [366, 264] on input "dyson.es/aspiradoras" at bounding box center [404, 258] width 76 height 12
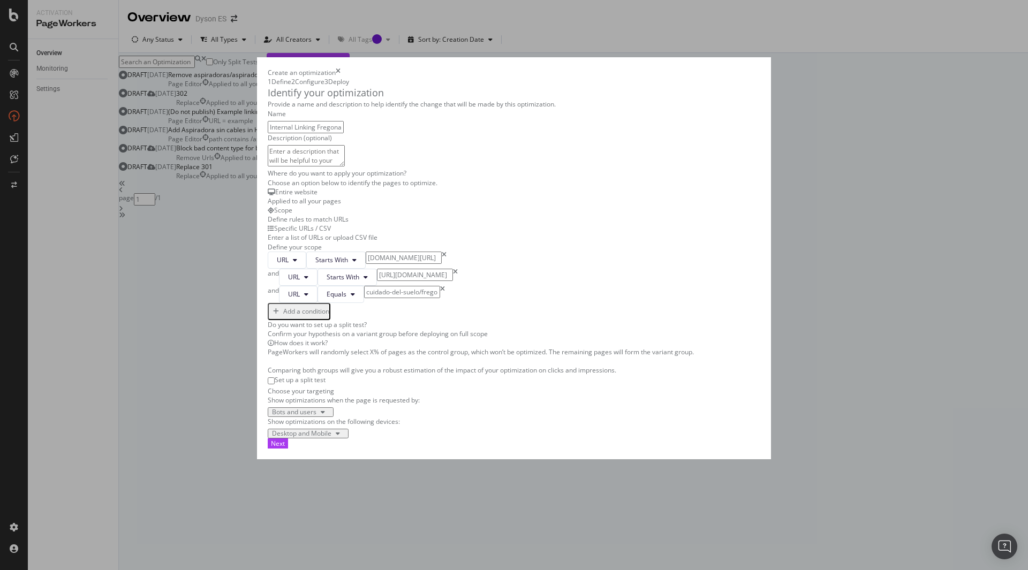
click at [366, 264] on input "dyson.es/aspiradoras" at bounding box center [404, 258] width 76 height 12
drag, startPoint x: 341, startPoint y: 271, endPoint x: 311, endPoint y: 267, distance: 30.2
click at [366, 264] on input "dyson.es/aspiradoras" at bounding box center [404, 258] width 76 height 12
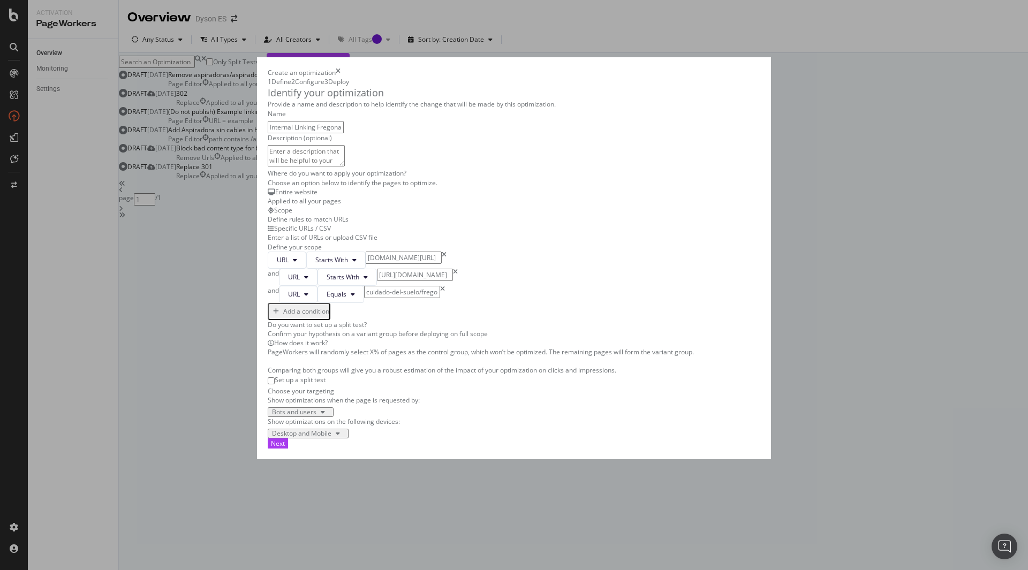
click at [364, 298] on input "cuidado-del-suelo/fregona-electrica" at bounding box center [402, 292] width 76 height 12
paste input "dyson.es/"
type input "dyson.es/cuidado-del-suelo/fregona-electrica"
click at [477, 320] on div "URL Starts With dyson.es/aspiradoras and URL Starts With https://www.dyson.es/c…" at bounding box center [514, 286] width 493 height 69
drag, startPoint x: 367, startPoint y: 305, endPoint x: 318, endPoint y: 305, distance: 49.3
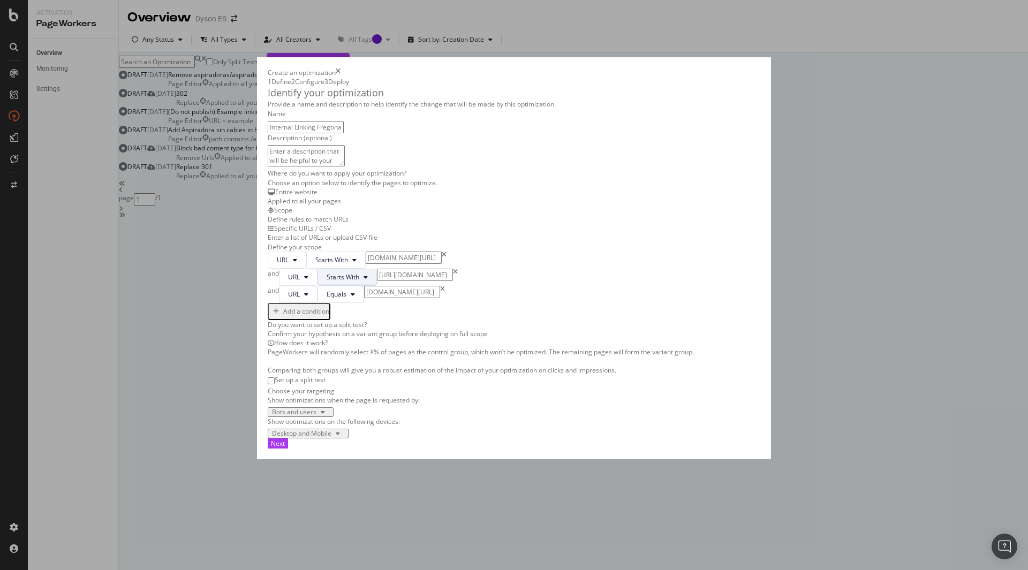
click at [318, 286] on div "and URL Starts With https://www.dyson.es/cuidado-del-suelo" at bounding box center [514, 277] width 493 height 17
type input "dyson.es/cuidado-del-suelo"
click at [547, 306] on div "Provide a name and description to help identify the change that will be made by…" at bounding box center [514, 269] width 493 height 339
click at [394, 286] on input "dyson.es/cuidado-del-suelo/fregona-electrica" at bounding box center [402, 292] width 76 height 12
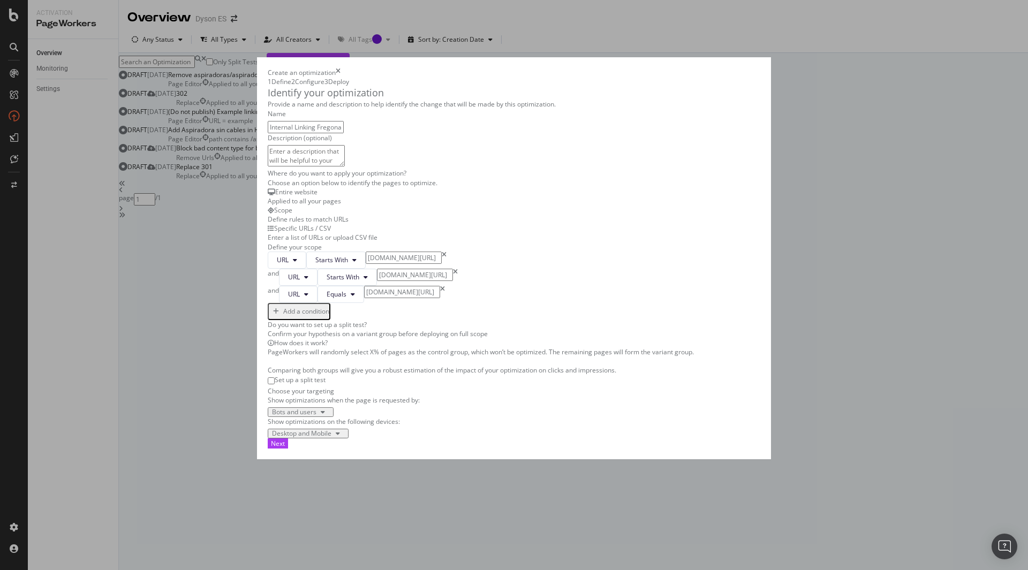
click at [400, 286] on input "dyson.es/cuidado-del-suelo/fregona-electrica" at bounding box center [402, 292] width 76 height 12
click at [397, 286] on input "dyson.es/cuidado-del-suelo/fregona-electrica" at bounding box center [402, 292] width 76 height 12
click at [440, 286] on icon "times" at bounding box center [442, 294] width 5 height 17
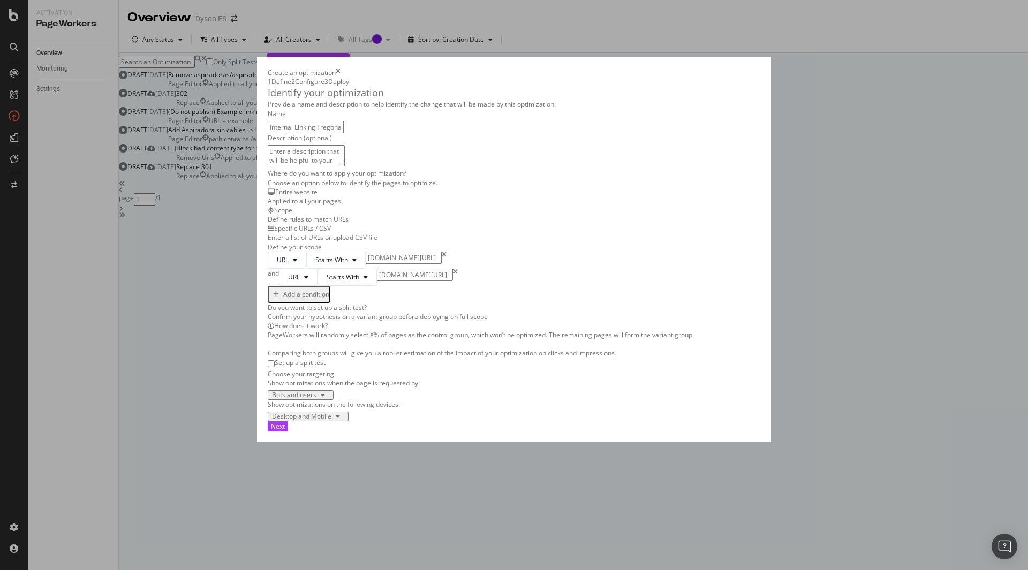
click at [547, 234] on div "Provide a name and description to help identify the change that will be made by…" at bounding box center [514, 261] width 493 height 322
click at [268, 269] on div "and" at bounding box center [273, 277] width 11 height 17
click at [599, 263] on div "Provide a name and description to help identify the change that will be made by…" at bounding box center [514, 261] width 493 height 322
click at [285, 431] on div "Next" at bounding box center [278, 426] width 14 height 9
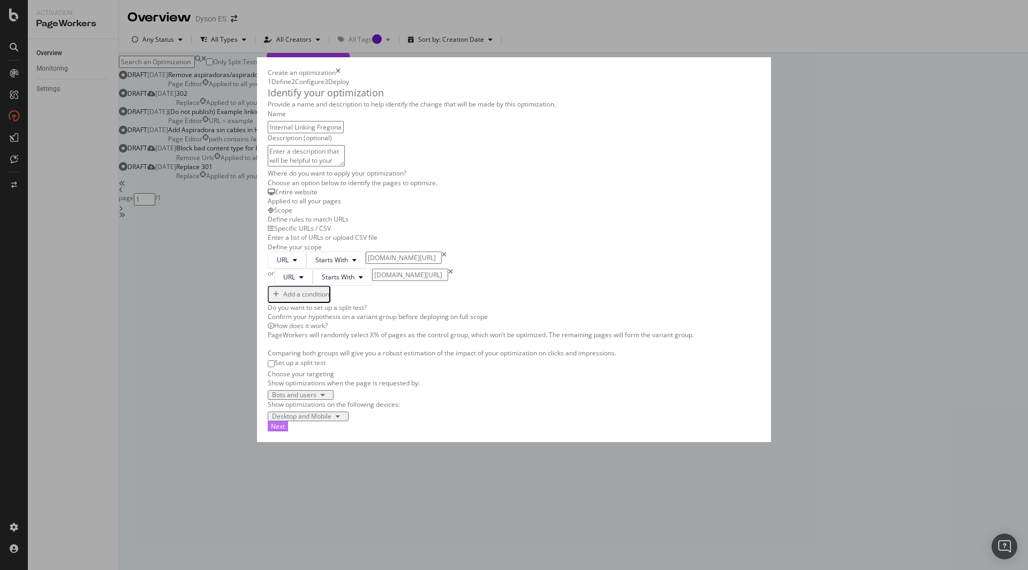
scroll to position [0, 0]
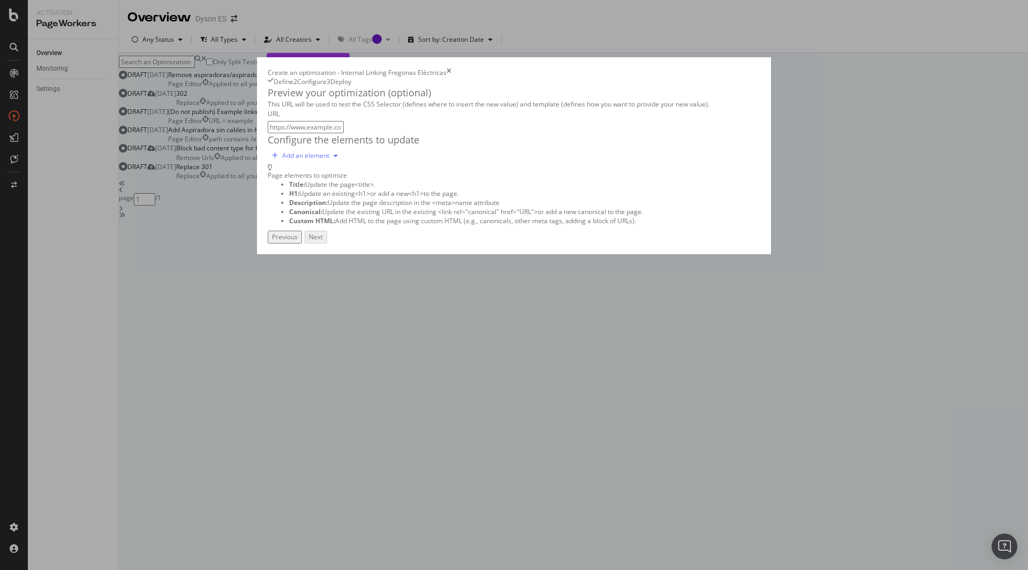
click at [282, 159] on div "Add an element" at bounding box center [305, 156] width 47 height 6
click at [230, 290] on div "Custom HTML" at bounding box center [219, 285] width 42 height 9
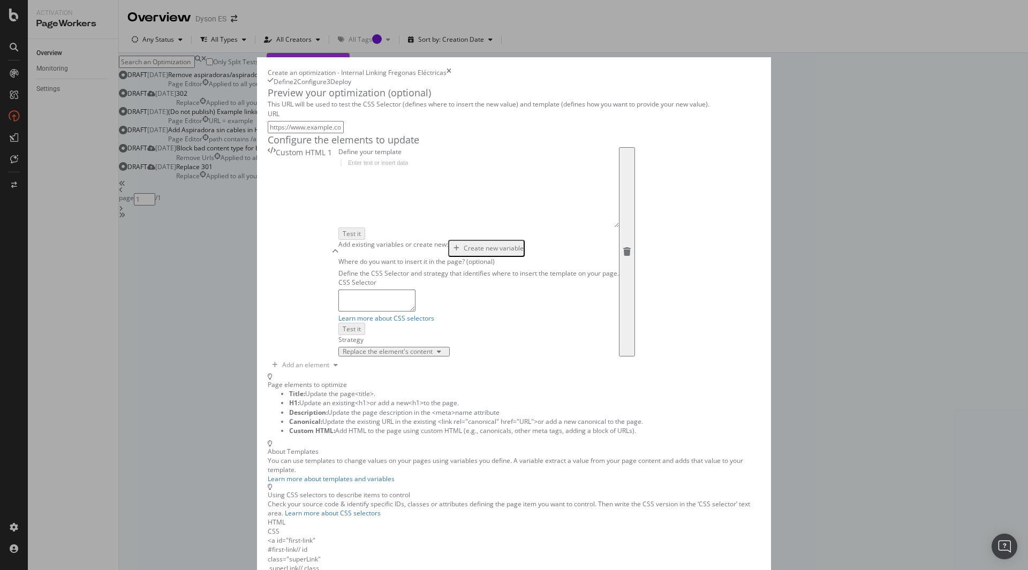
click at [338, 242] on div "modal" at bounding box center [478, 200] width 281 height 82
drag, startPoint x: 428, startPoint y: 17, endPoint x: 600, endPoint y: 11, distance: 172.0
click at [594, 68] on div "Create an optimization - Internal Linking Fregonas Eléctricas" at bounding box center [514, 72] width 493 height 9
drag, startPoint x: 597, startPoint y: 11, endPoint x: 580, endPoint y: 17, distance: 17.6
click at [596, 68] on div "Create an optimization - Internal Linking Fregonas Eléctricas Define 2 Configur…" at bounding box center [514, 77] width 493 height 18
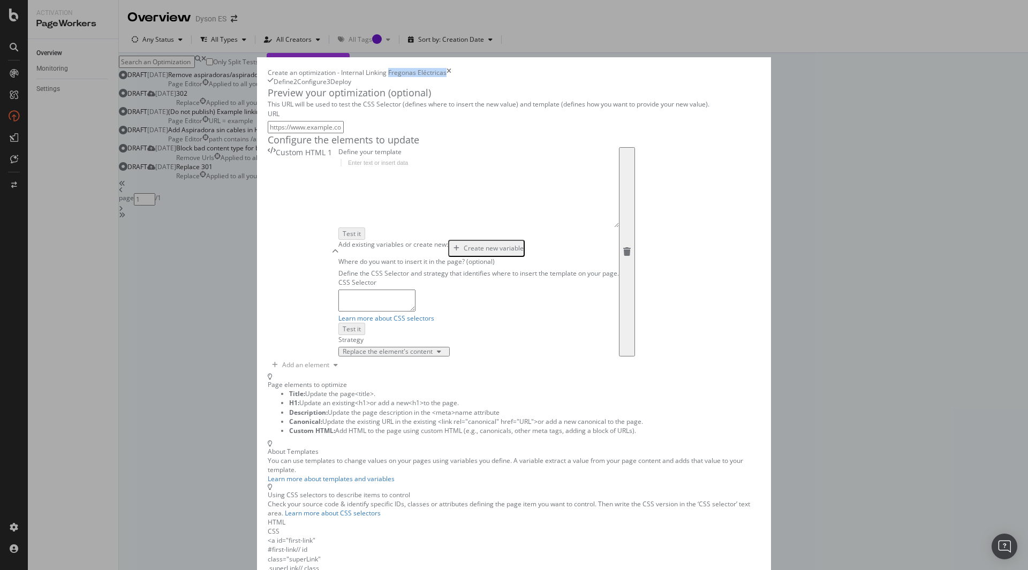
click at [545, 68] on div "Create an optimization - Internal Linking Fregonas Eléctricas" at bounding box center [514, 72] width 493 height 9
click at [338, 227] on div "modal" at bounding box center [478, 200] width 281 height 82
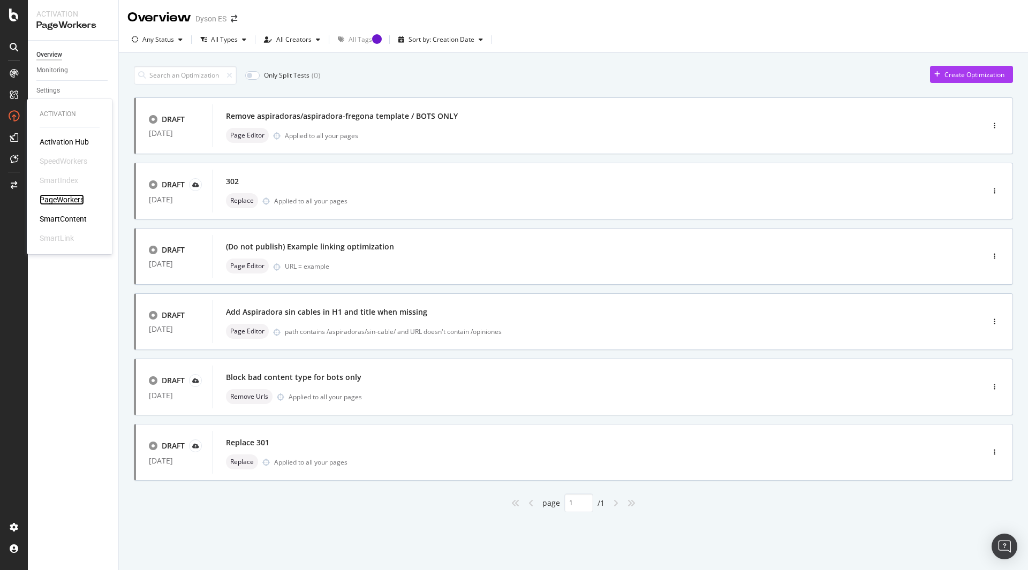
click at [60, 197] on div "PageWorkers" at bounding box center [62, 199] width 44 height 11
